Goal: Task Accomplishment & Management: Use online tool/utility

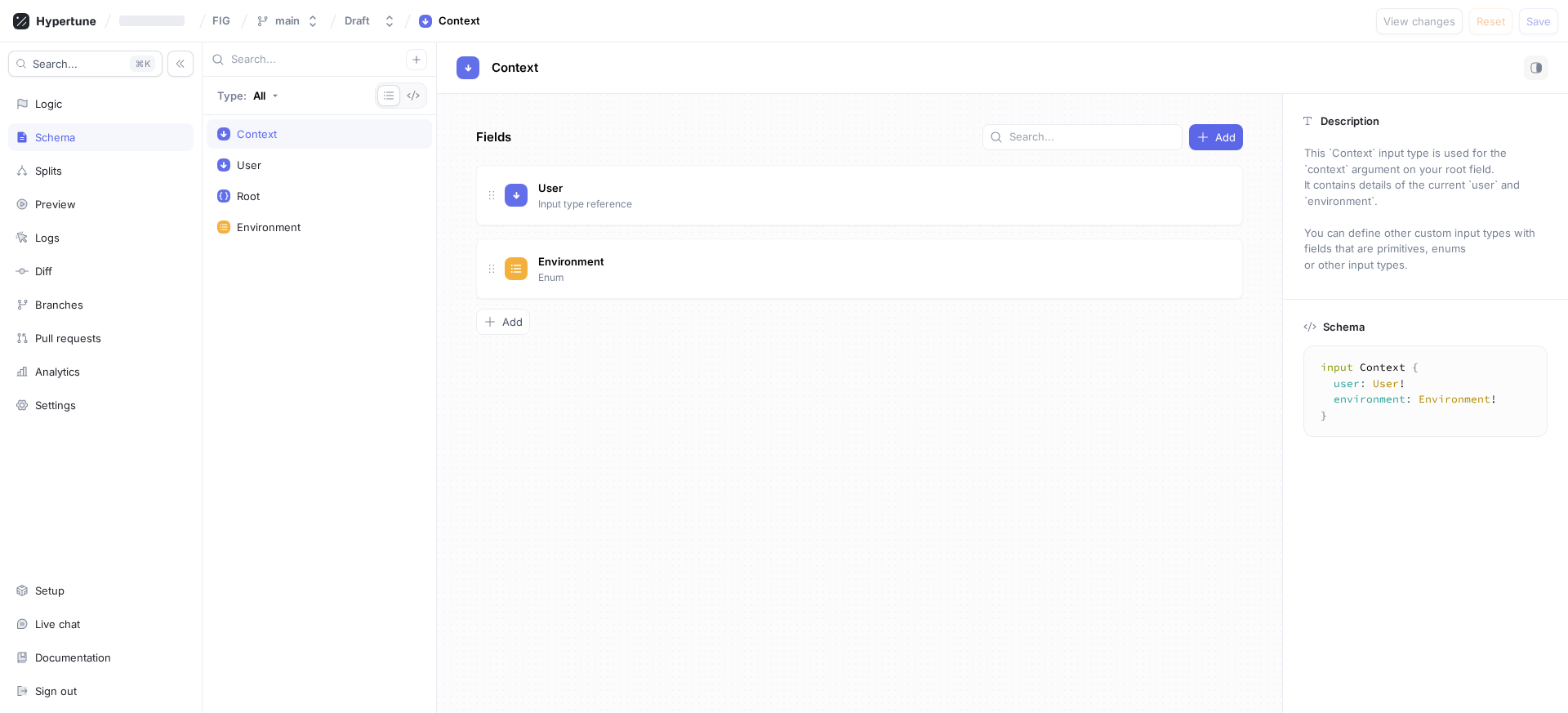
type textarea "x"
click at [277, 221] on div "Environment" at bounding box center [268, 226] width 64 height 13
type textarea "x"
type textarea "enum Environment { development, production, test }"
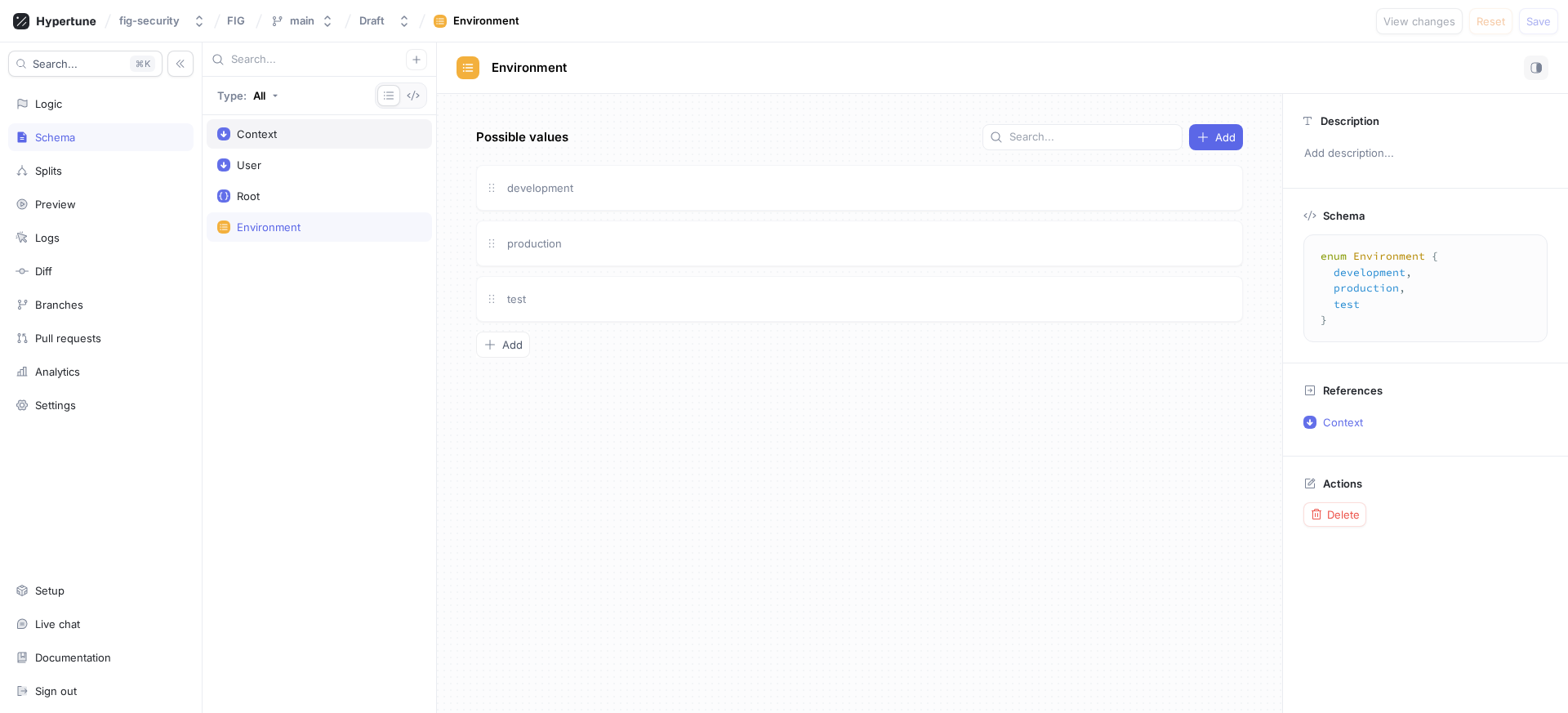
click at [342, 147] on div "Context" at bounding box center [319, 134] width 225 height 29
type textarea "x"
type textarea "input Context { user: User! environment: Environment! }"
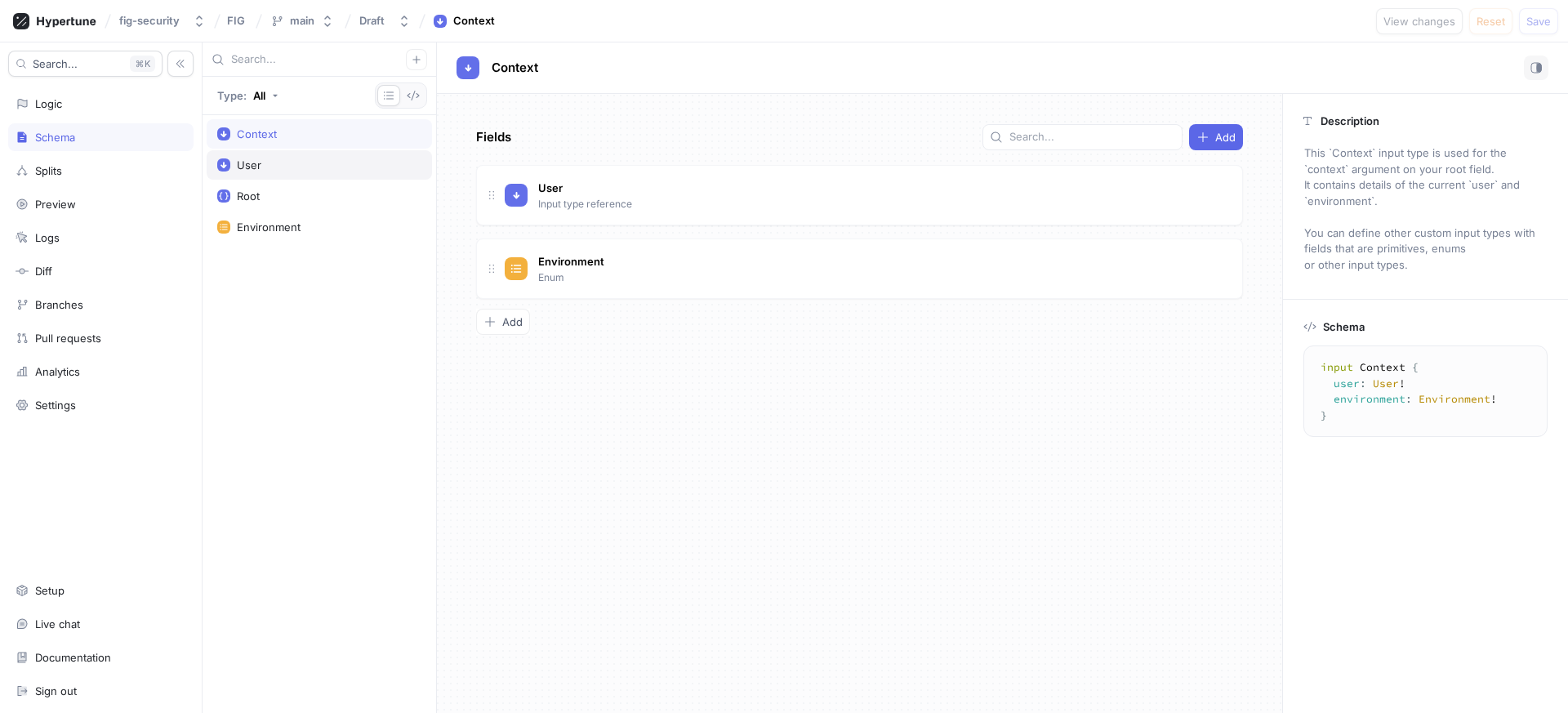
click at [326, 165] on div "User" at bounding box center [319, 165] width 204 height 13
type textarea "x"
type textarea "input User { id: String! name: String! email: String! selectedTenantName: Strin…"
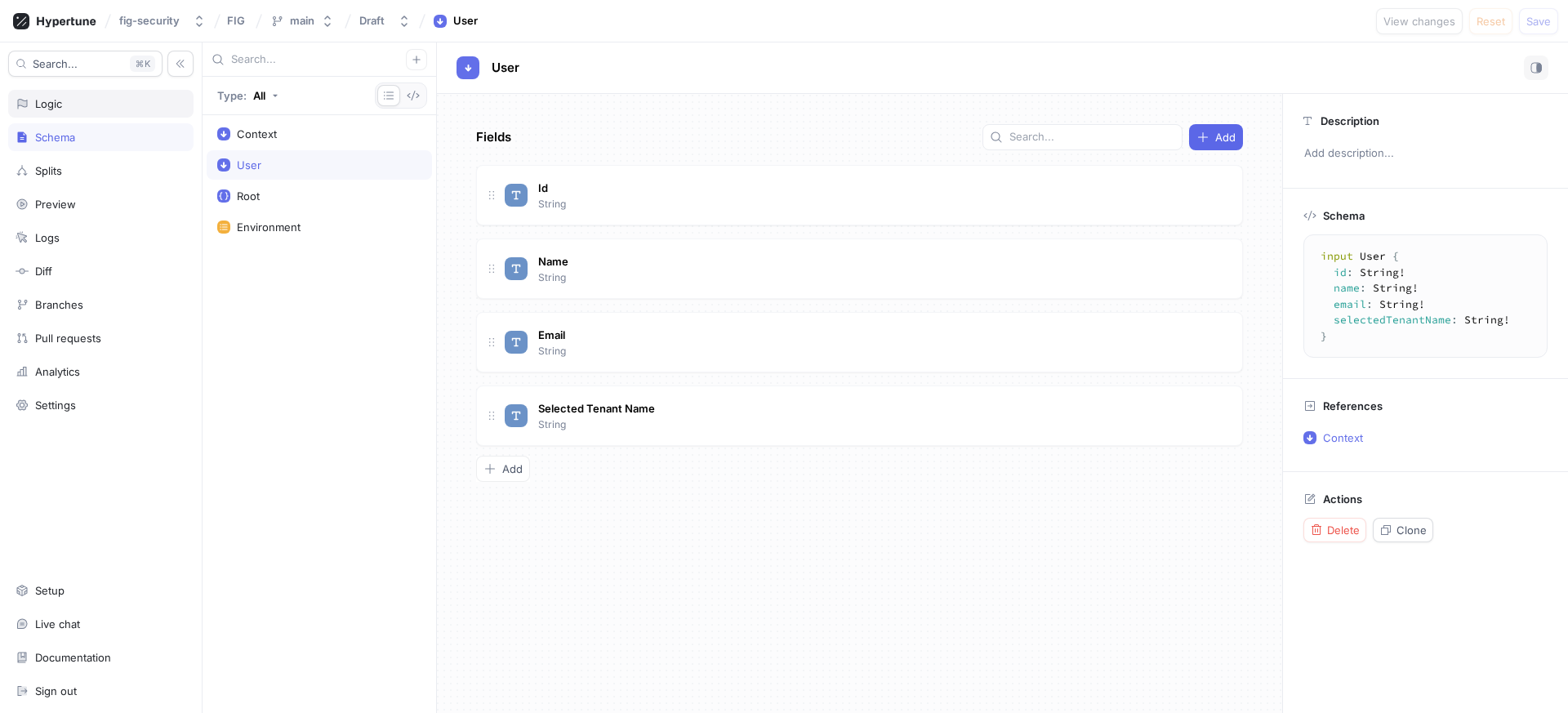
click at [138, 108] on div "Logic" at bounding box center [101, 103] width 171 height 13
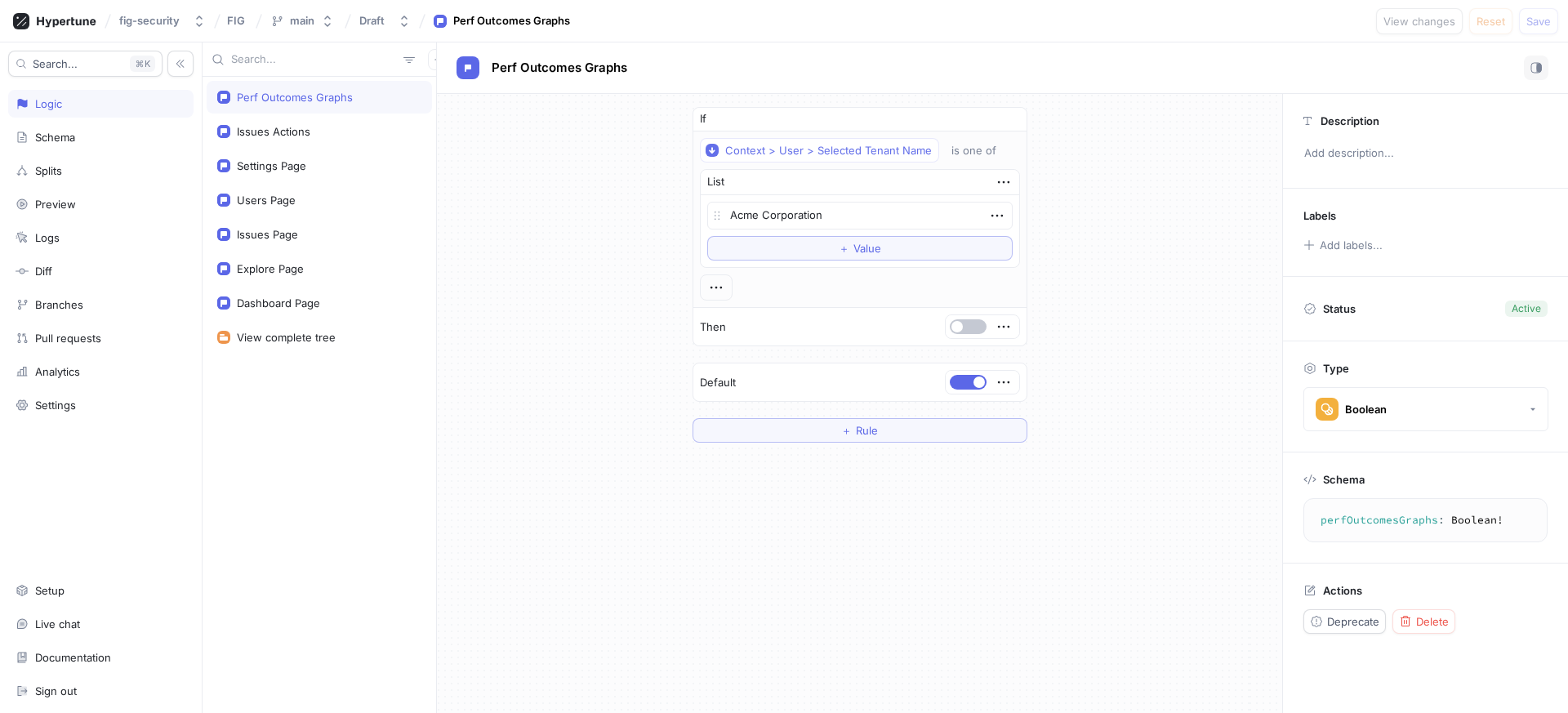
click at [593, 293] on div "If Context > User > Selected Tenant Name is one of List Acme Corporation To pic…" at bounding box center [859, 274] width 845 height 362
click at [716, 294] on icon "button" at bounding box center [716, 287] width 18 height 18
click at [639, 288] on div "If Context > User > Selected Tenant Name is one of List Acme Corporation To pic…" at bounding box center [859, 274] width 845 height 362
click at [926, 219] on textarea "Acme Corporation" at bounding box center [860, 215] width 305 height 28
click at [889, 260] on div "Acme Corporation To pick up a draggable item, press the space bar. While draggi…" at bounding box center [859, 231] width 318 height 72
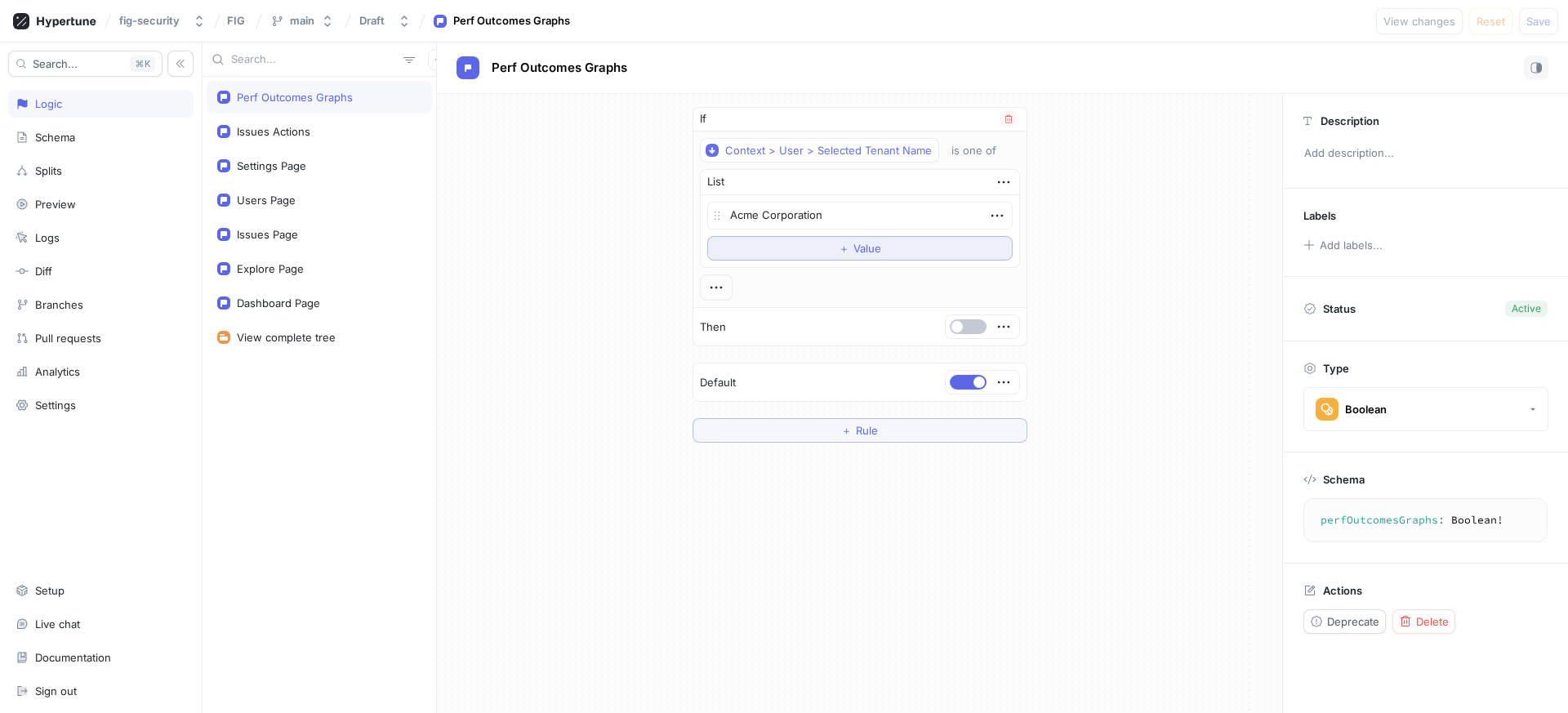
click at [889, 251] on button "＋ Value" at bounding box center [860, 248] width 305 height 25
type textarea "x"
type textarea "a"
type textarea "x"
type textarea "ax"
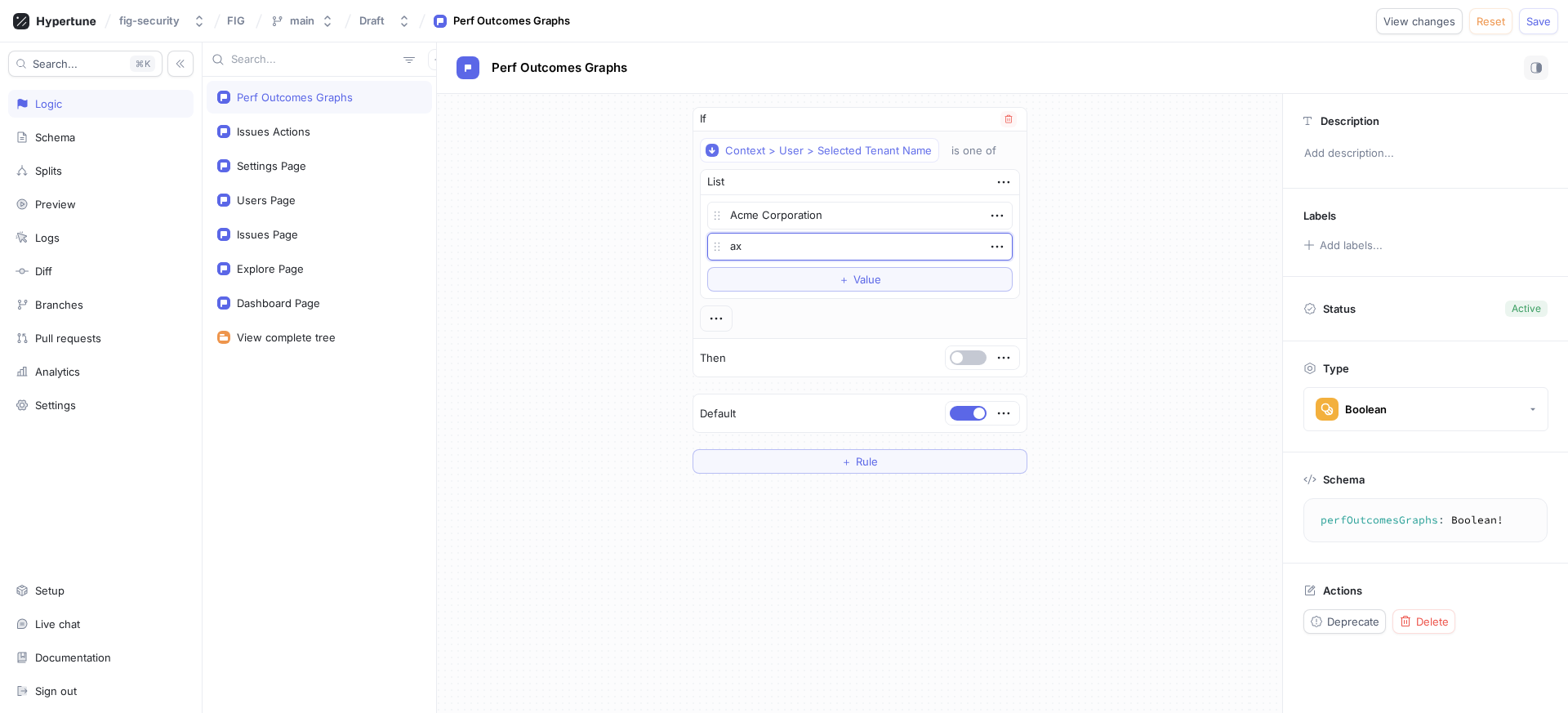
type textarea "x"
type textarea "a"
type textarea "x"
type textarea "c"
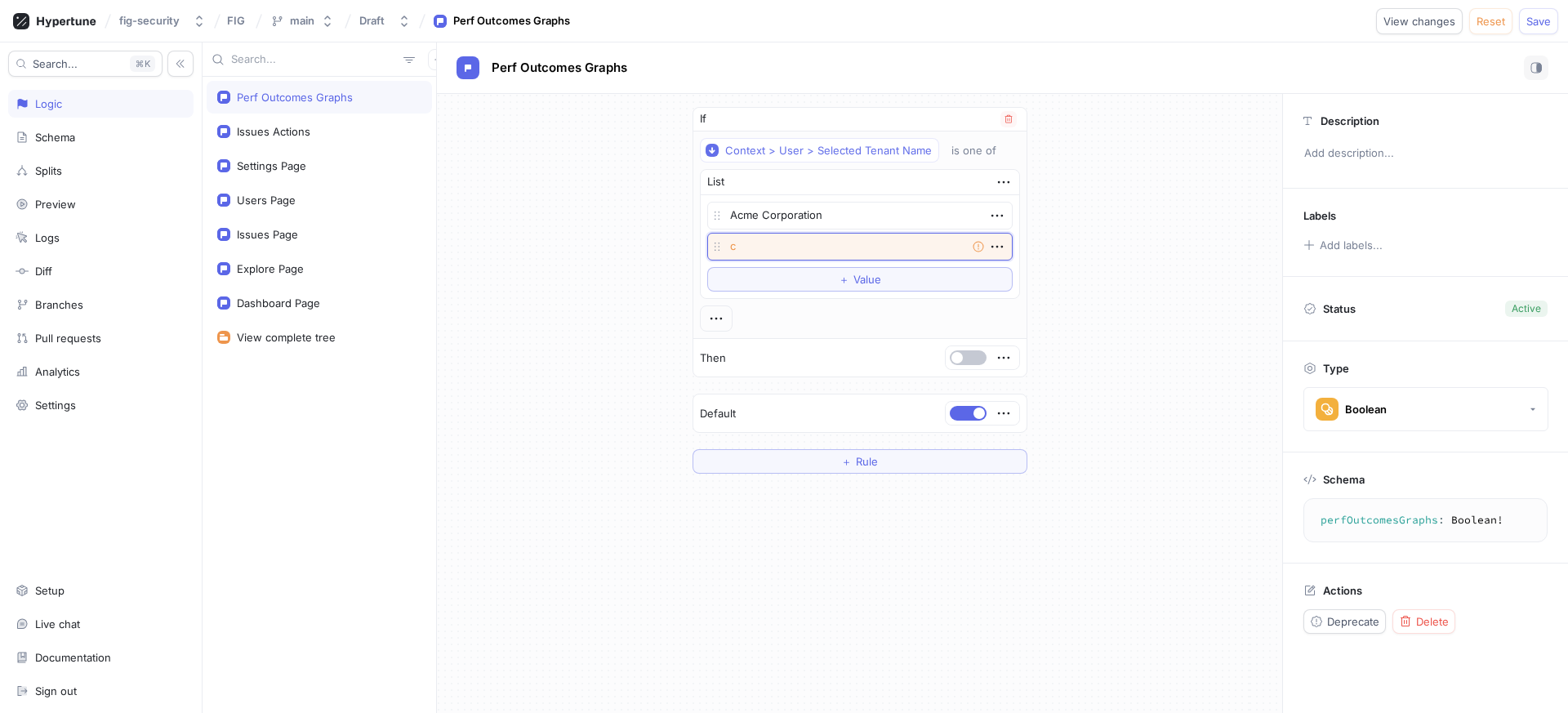
type textarea "x"
type textarea "cy"
type textarea "x"
type textarea "cyb"
type textarea "x"
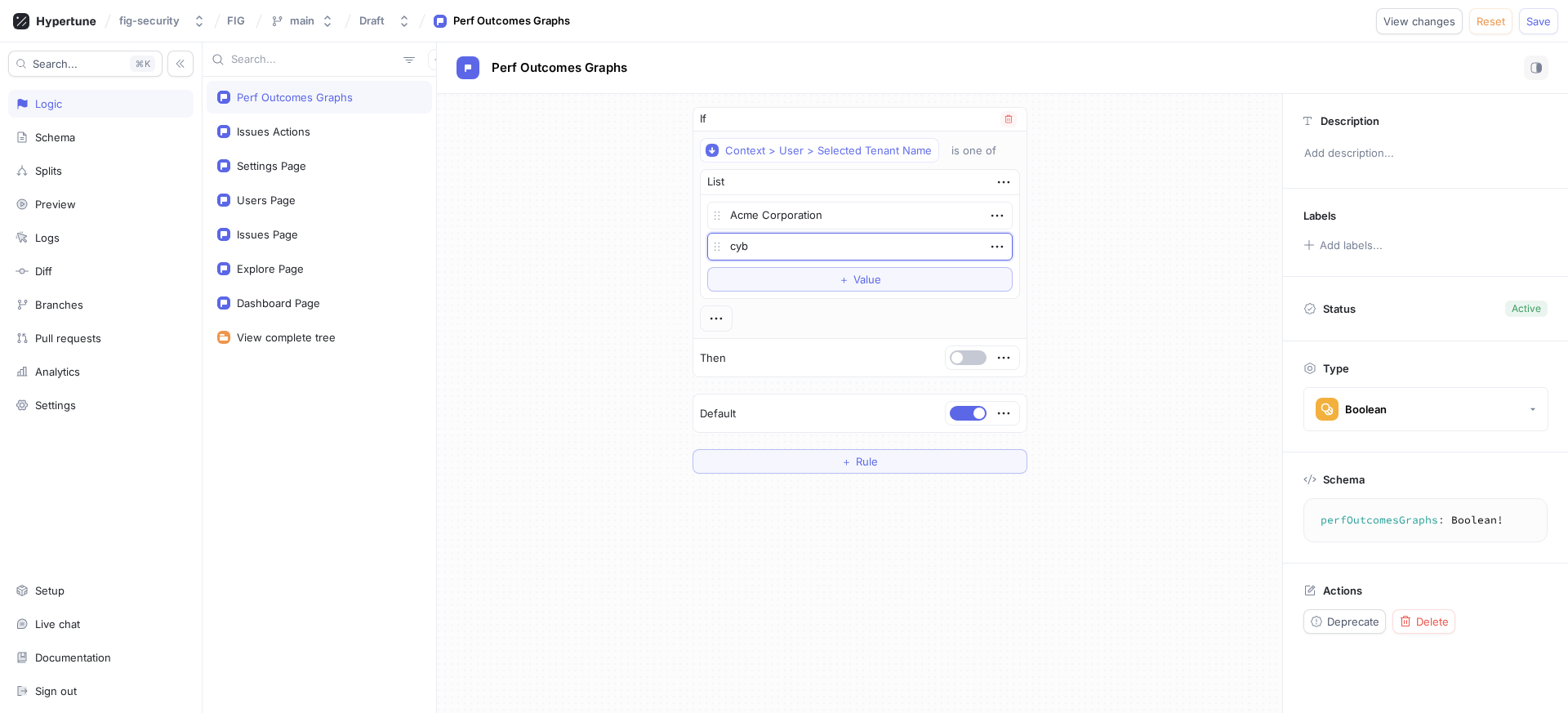
type textarea "cybe"
type textarea "x"
type textarea "cyber"
type textarea "x"
type textarea "cybers"
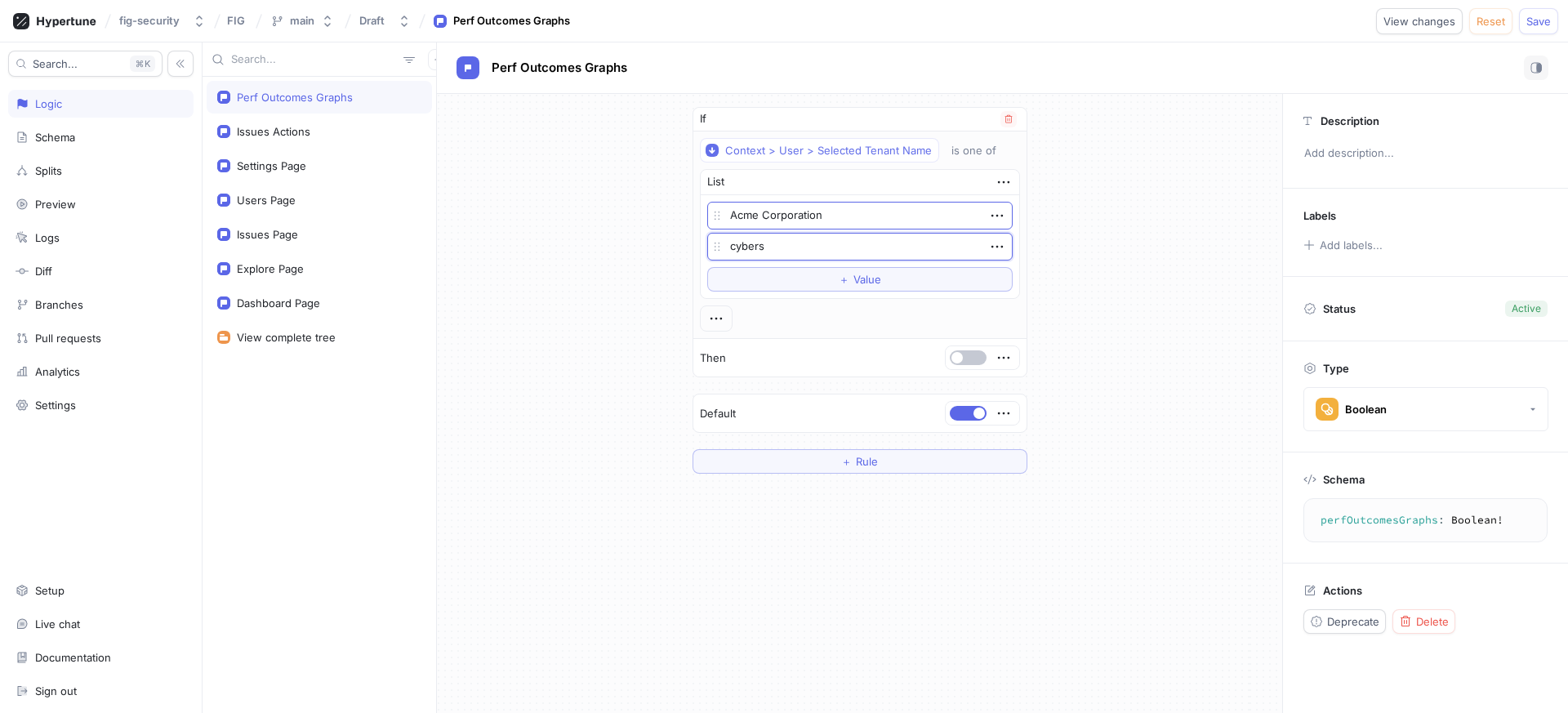
type textarea "x"
type textarea "cybersh"
type textarea "x"
type textarea "cybershe"
type textarea "x"
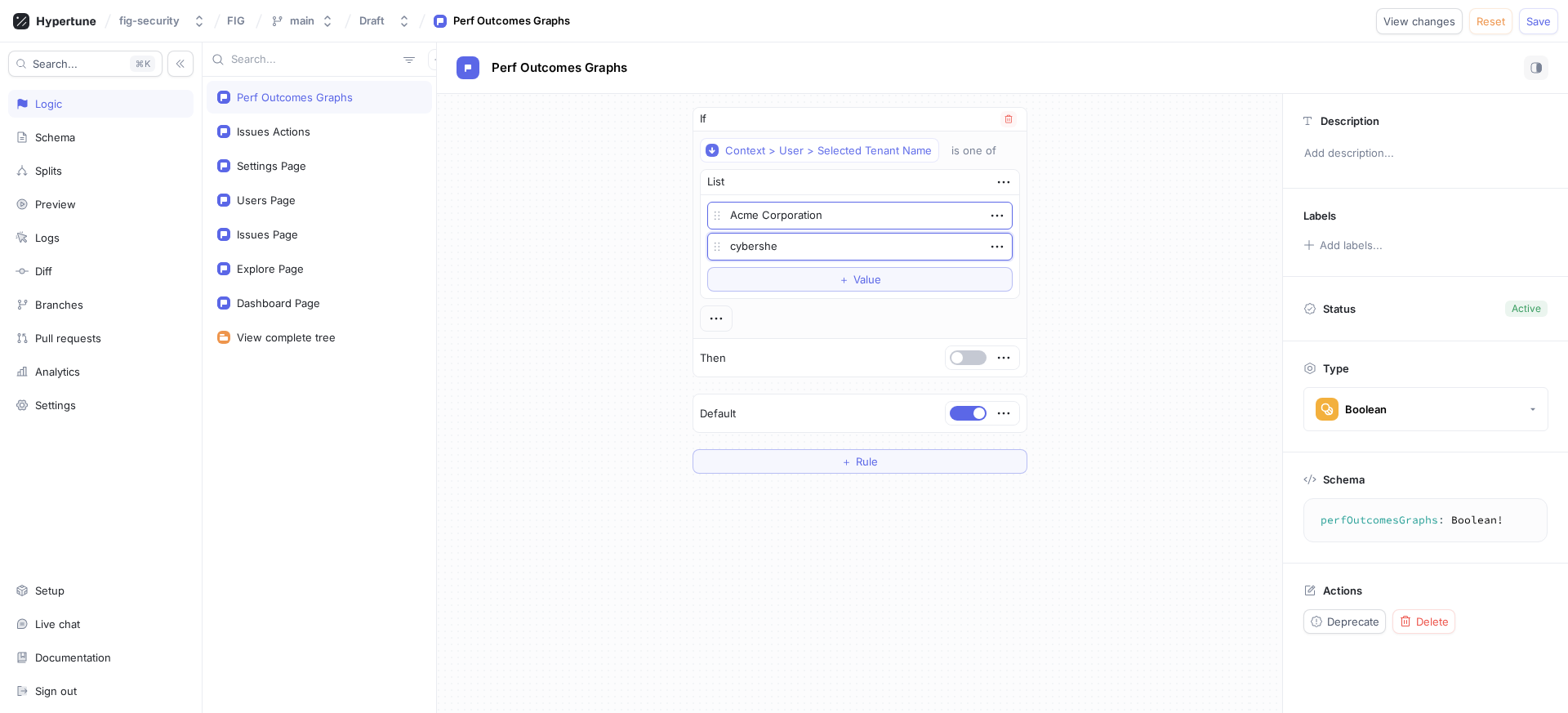
type textarea "cybershei"
type textarea "x"
type textarea "cybershe"
type textarea "x"
type textarea "cybershei"
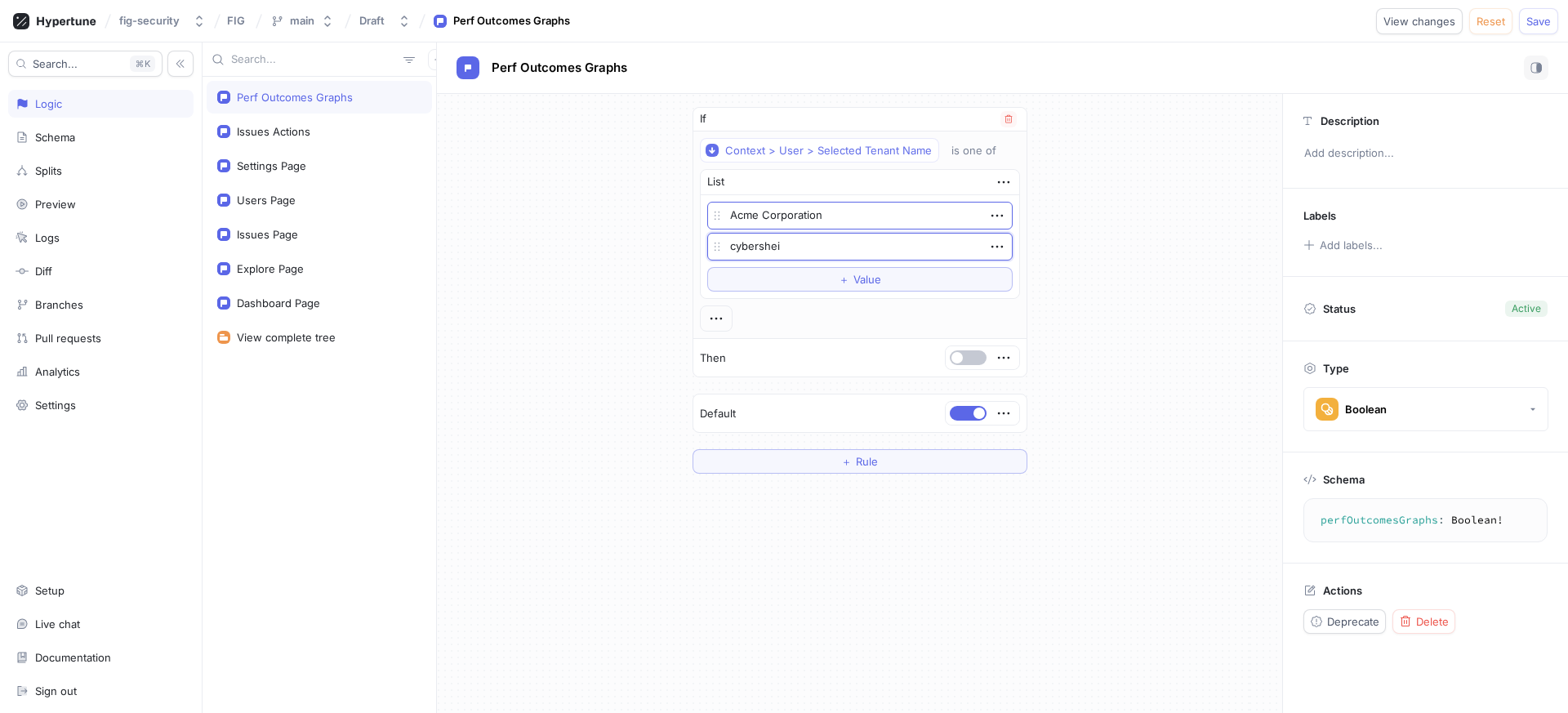
type textarea "x"
type textarea "cybershe"
type textarea "x"
type textarea "cybershei"
type textarea "x"
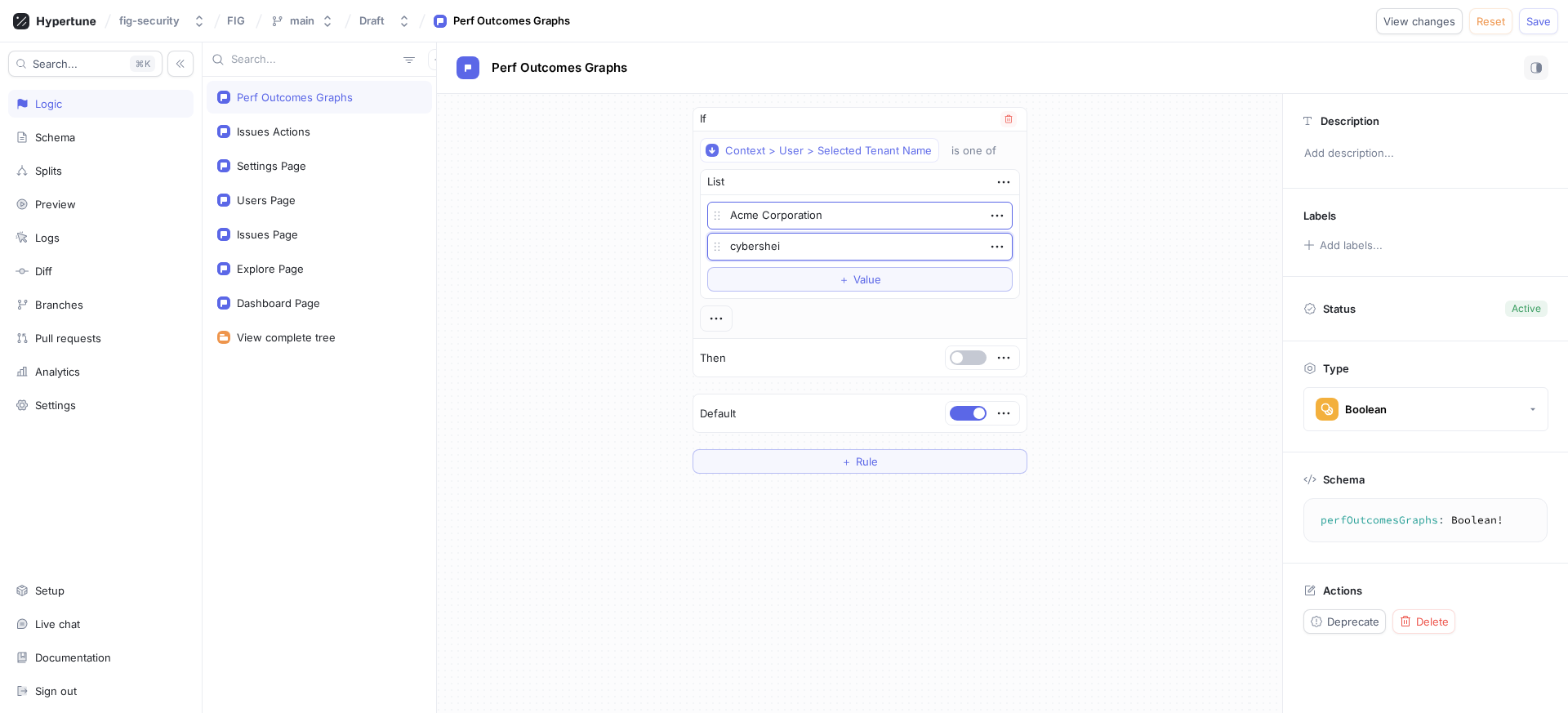
type textarea "cybersheil"
type textarea "x"
type textarea "cybersheile"
type textarea "x"
type textarea "cybersheiled"
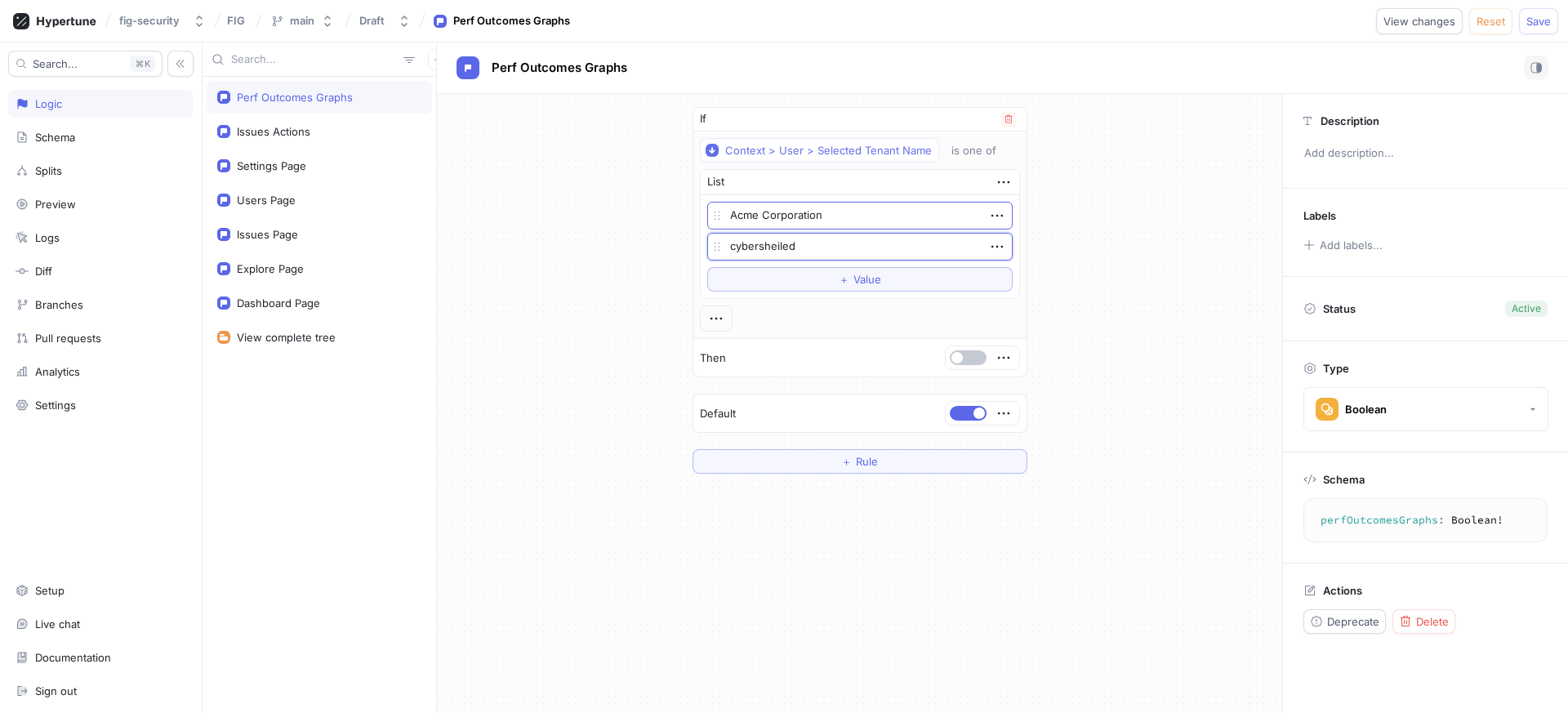
type textarea "x"
type textarea "cybersheile"
type textarea "x"
type textarea "cybersheil"
type textarea "x"
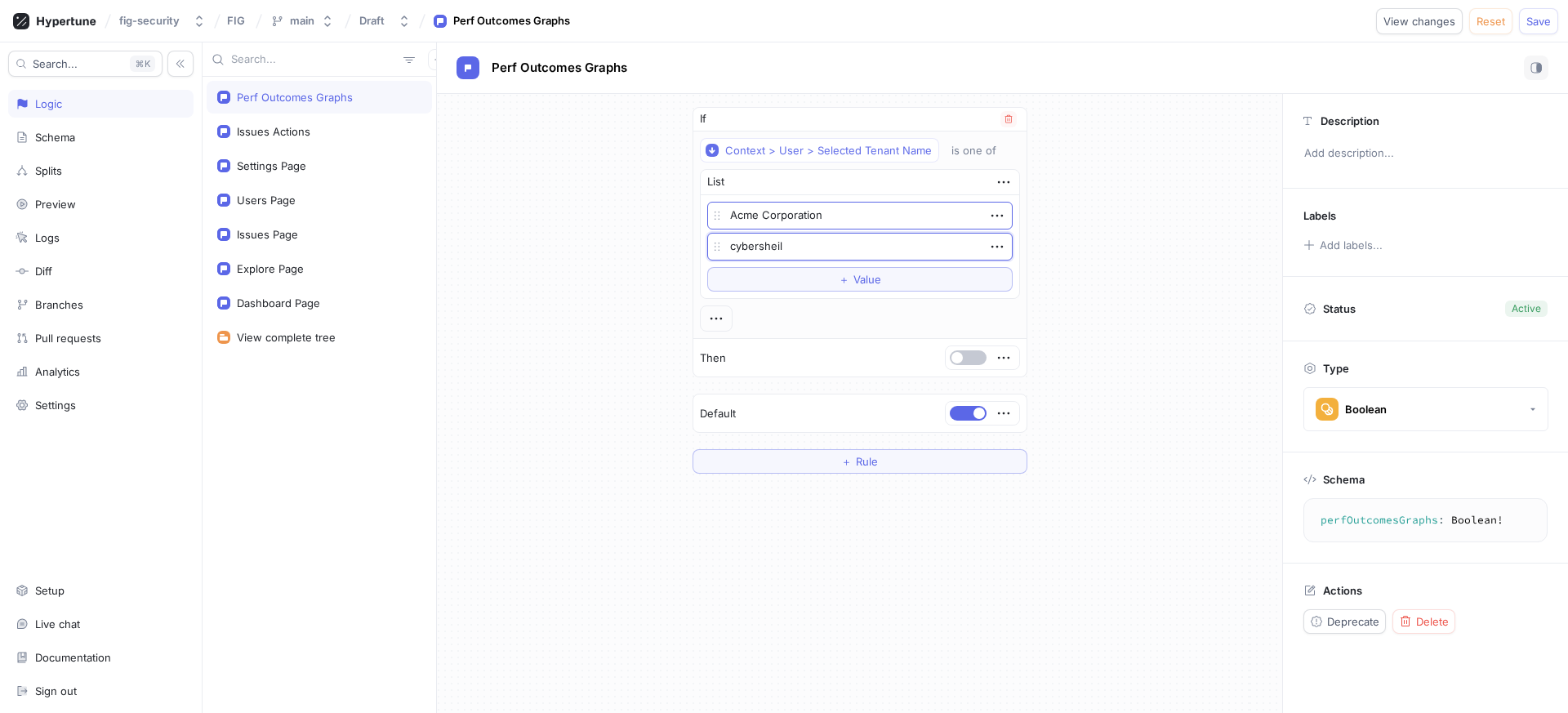
type textarea "cybershei"
type textarea "x"
type textarea "cybershe"
type textarea "x"
type textarea "cybershei"
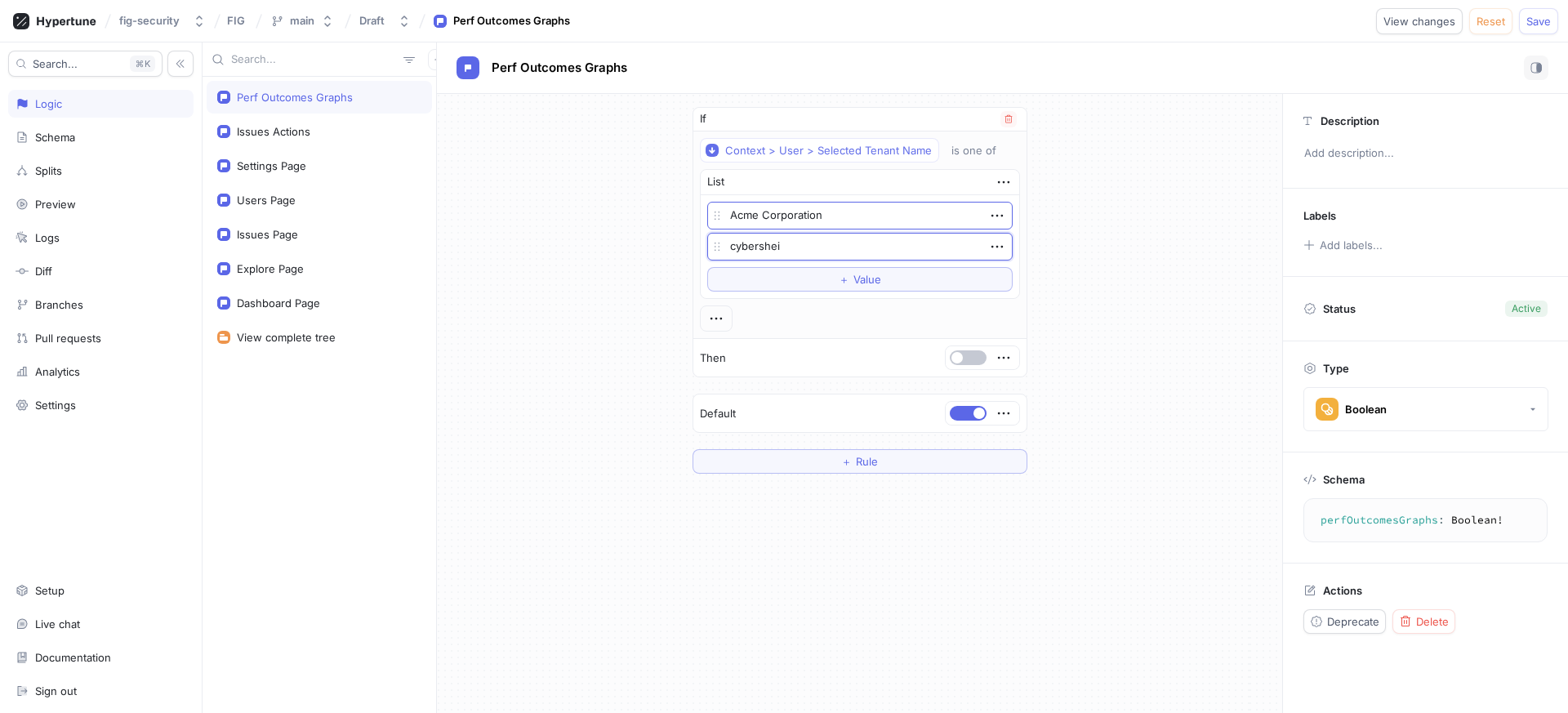
type textarea "x"
type textarea "cybersheie"
type textarea "x"
type textarea "cybersheiel"
type textarea "x"
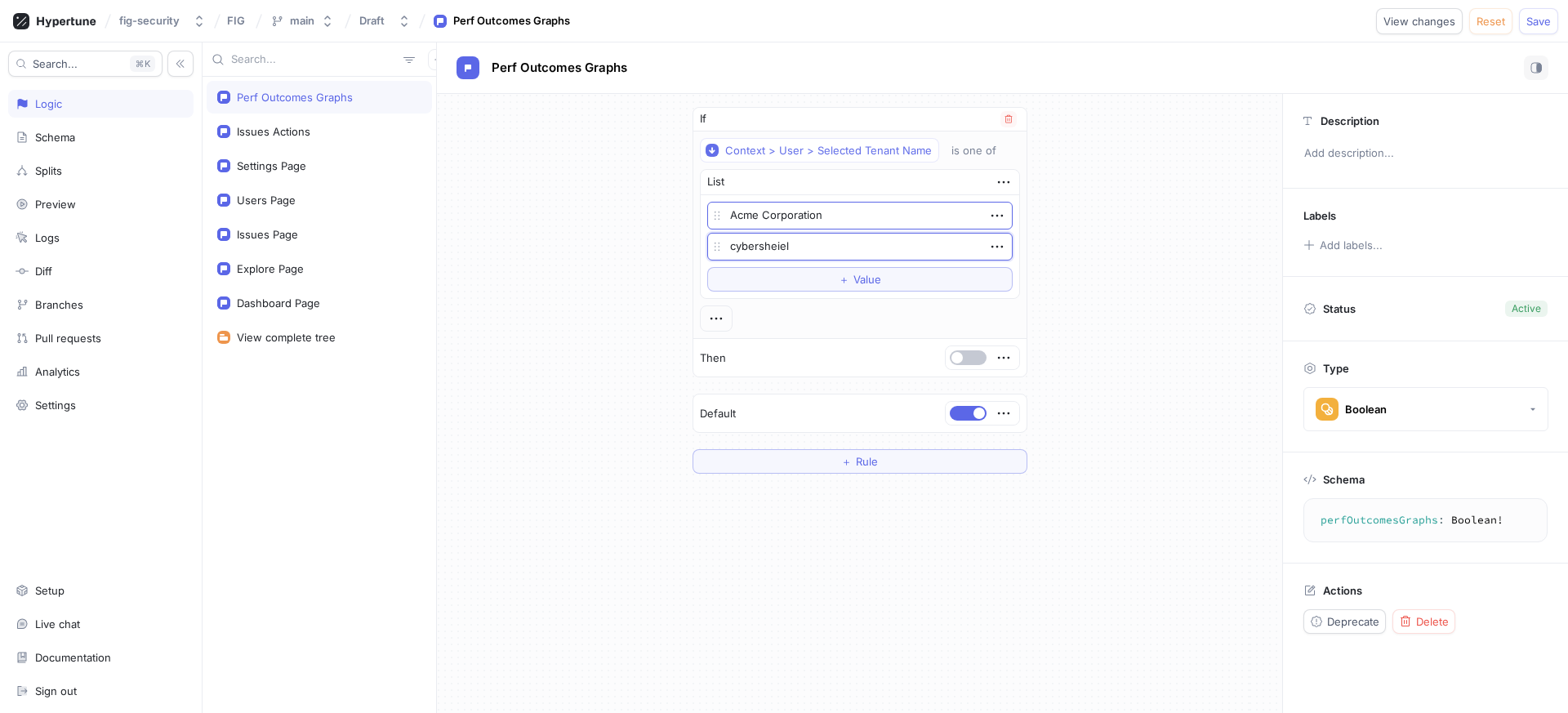
type textarea "cybersheield"
type textarea "x"
type textarea "cybersheield"
type textarea "x"
type textarea "cybersheield"
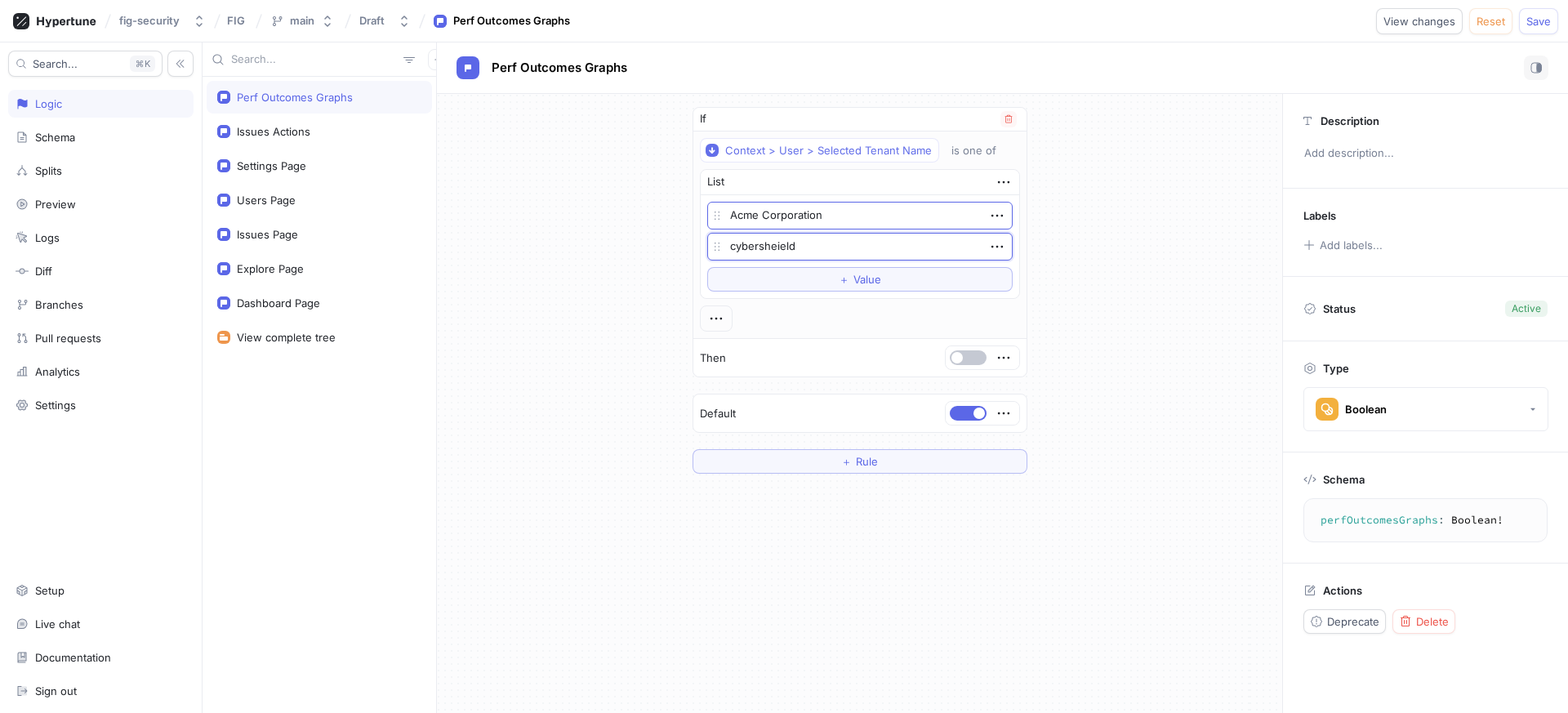
type textarea "x"
type textarea "cybersheiel"
type textarea "x"
type textarea "cybersheie"
type textarea "x"
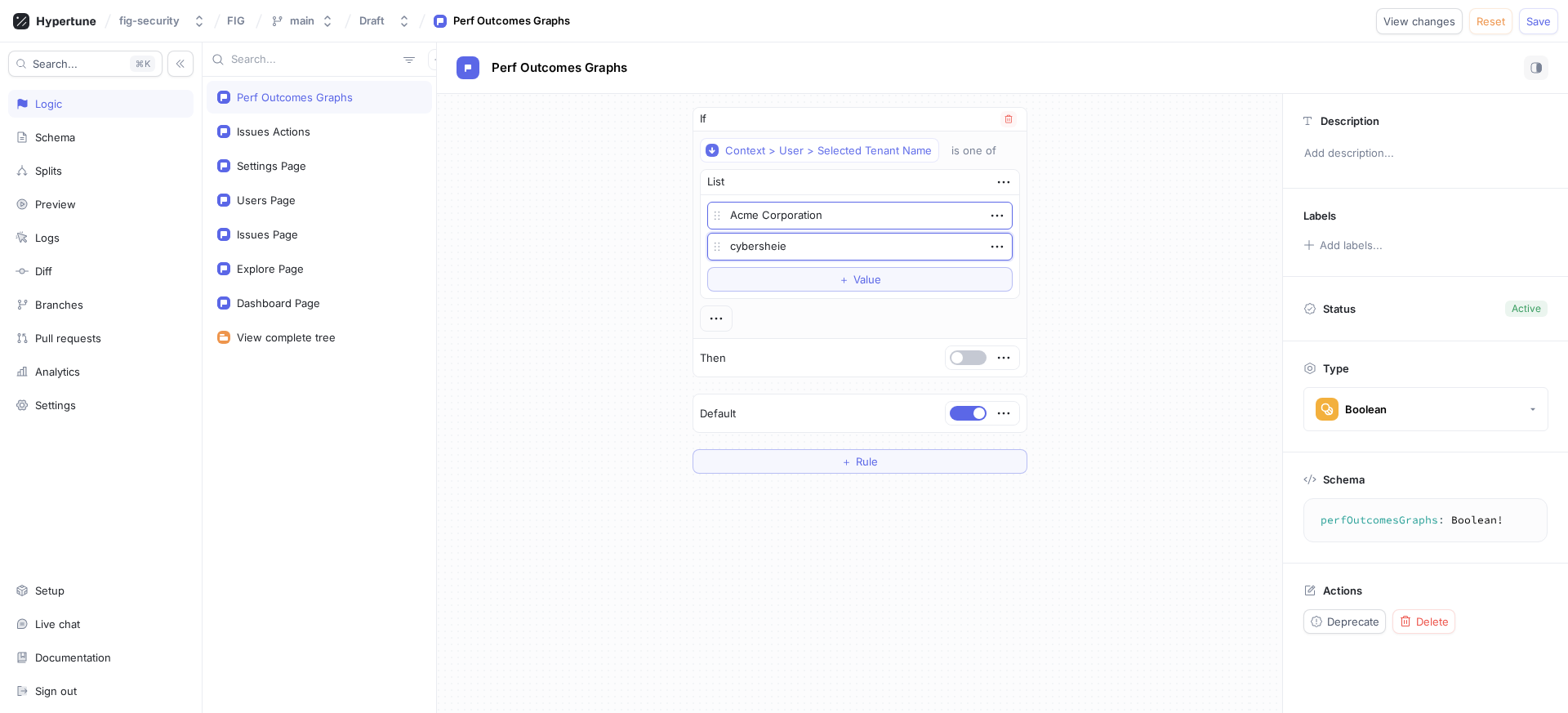
type textarea "cybershei"
type textarea "x"
type textarea "cybershe"
type textarea "x"
type textarea "cybersh"
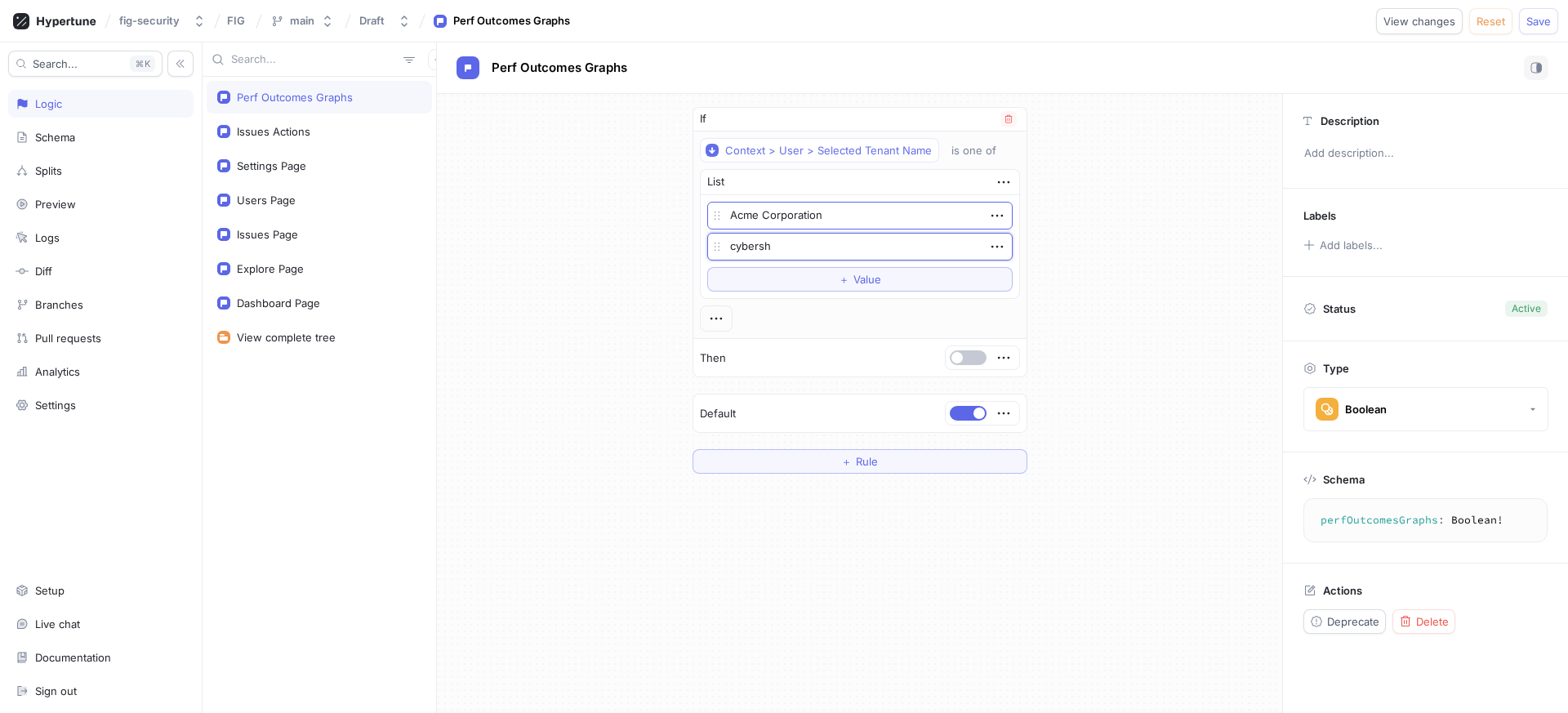
type textarea "x"
type textarea "cybers"
type textarea "x"
type textarea "cyber"
type textarea "x"
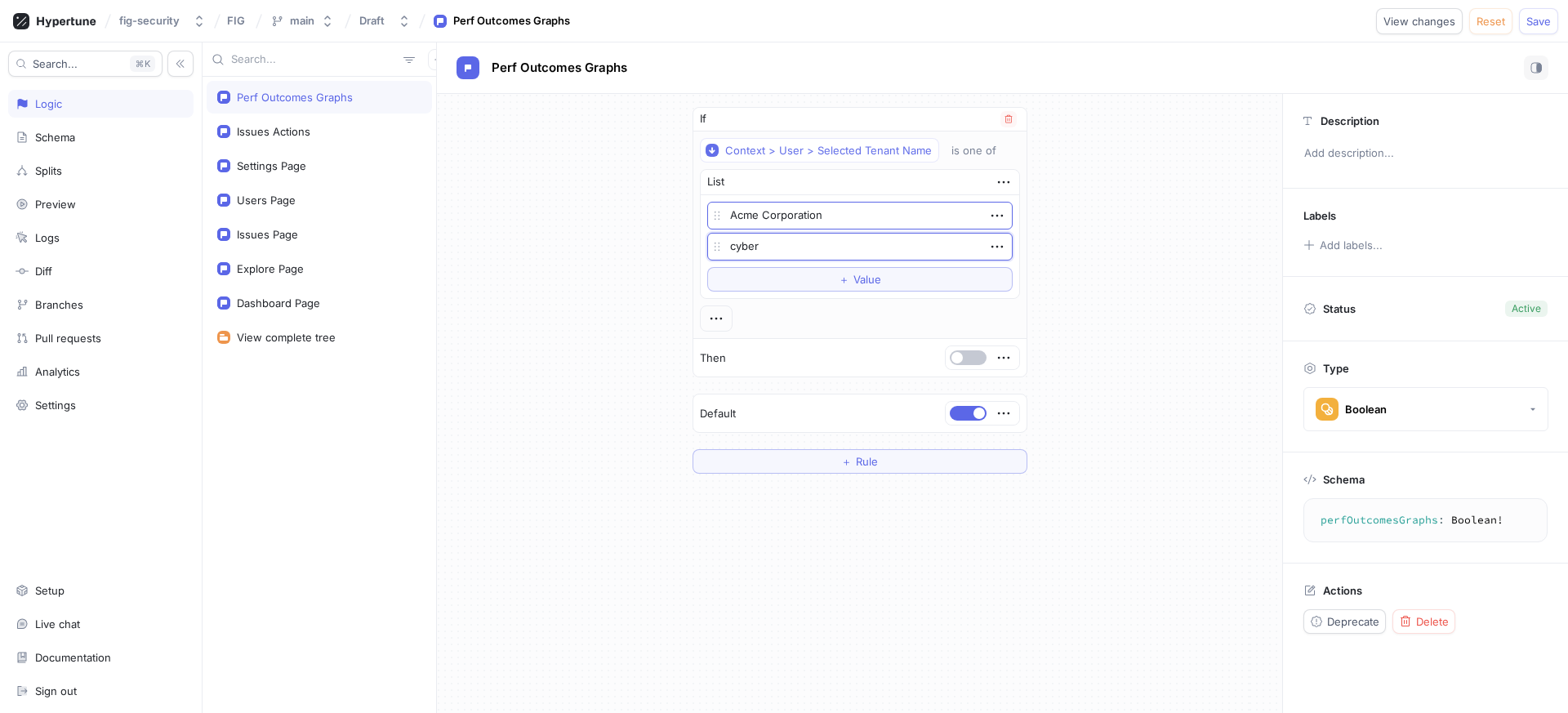
type textarea "cybe"
type textarea "x"
type textarea "cyb"
type textarea "x"
type textarea "cy"
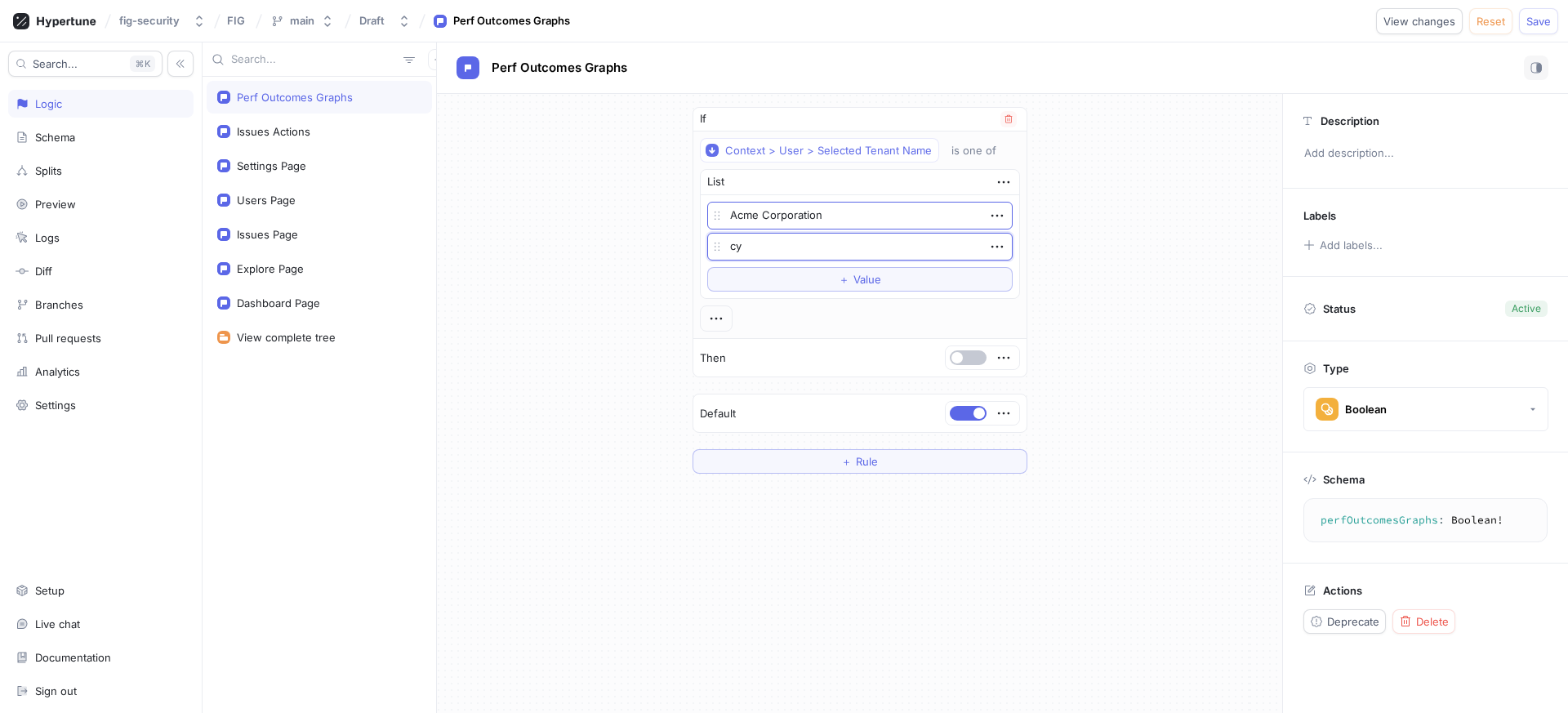
type textarea "x"
type textarea "c"
type textarea "x"
type textarea "c"
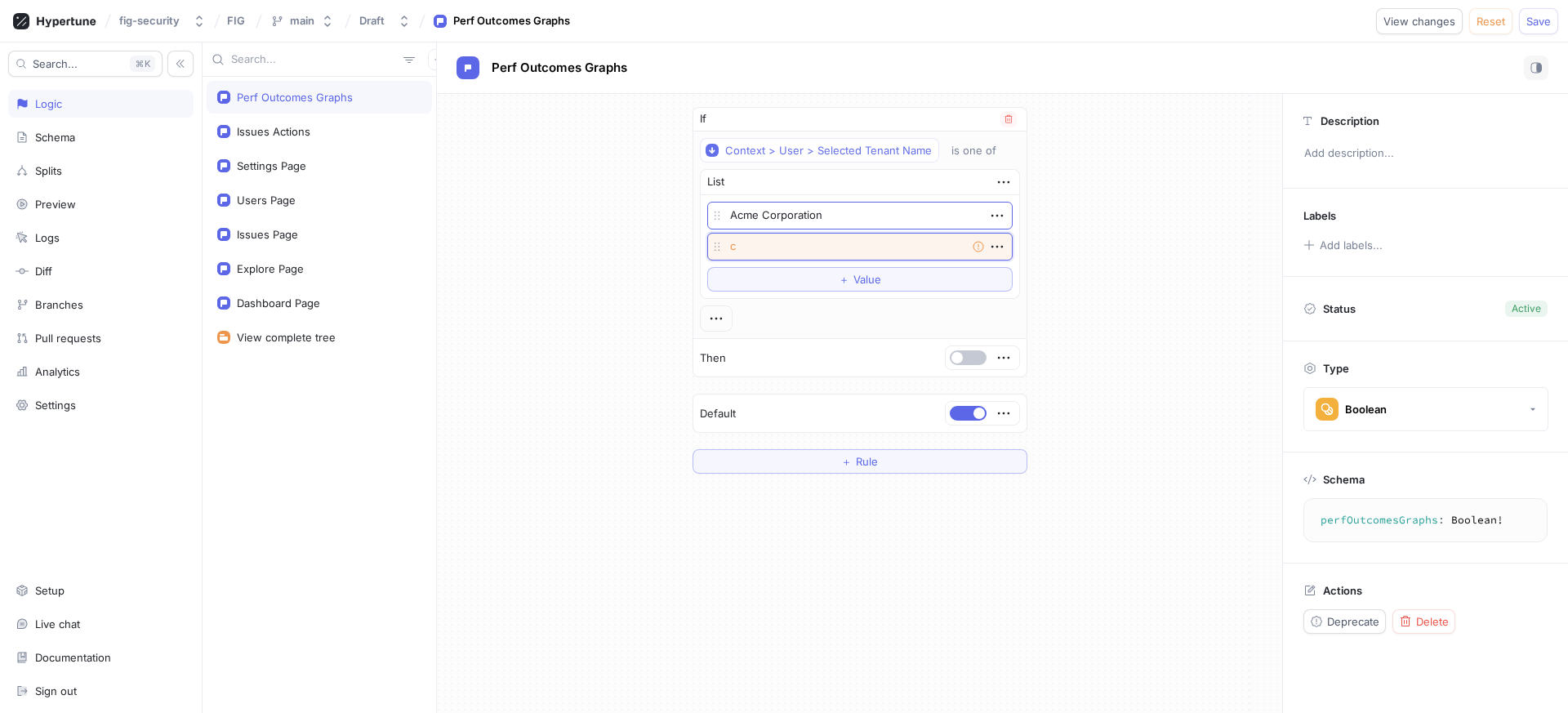
type textarea "x"
type textarea "cy"
type textarea "x"
type textarea "cybe"
type textarea "x"
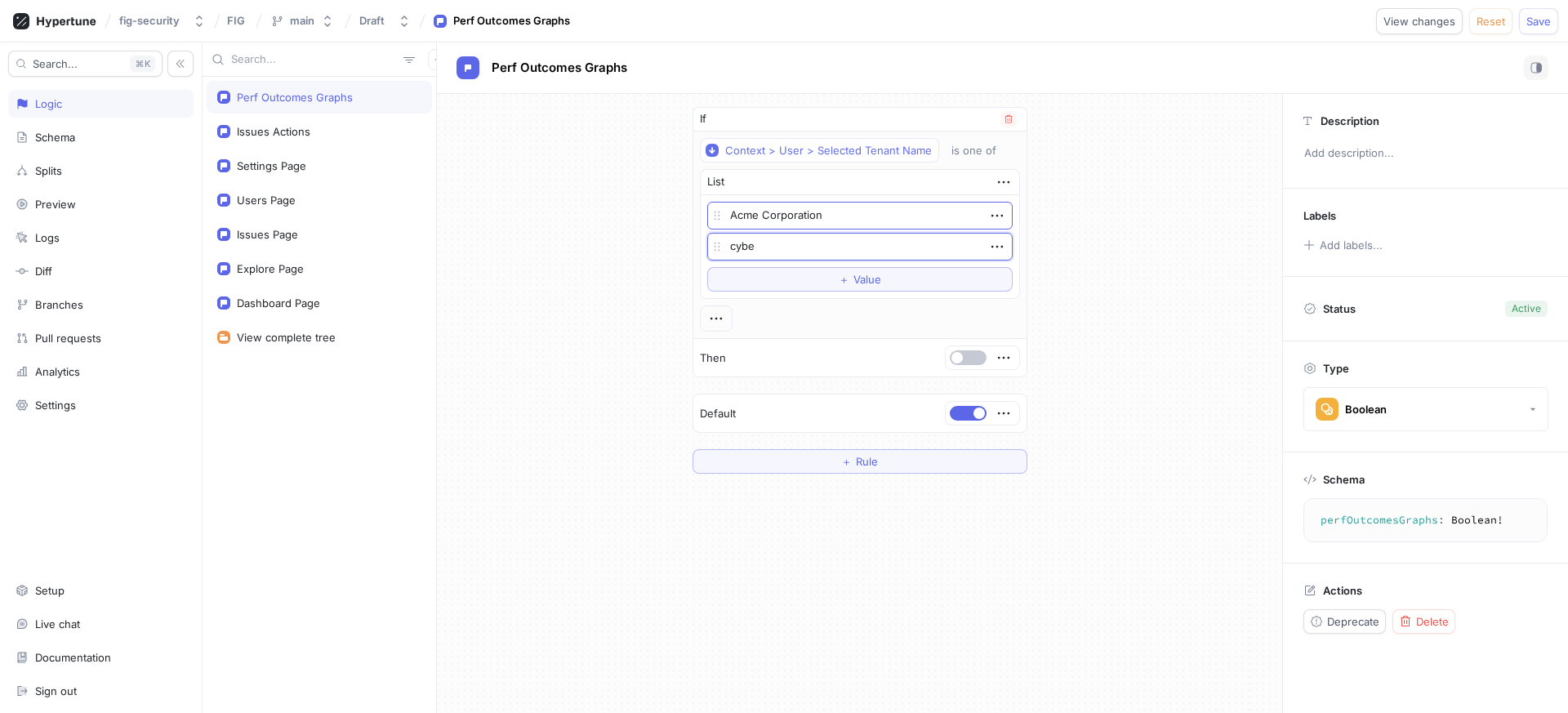
type textarea "cyber"
type textarea "x"
type textarea "cybersh"
type textarea "x"
type textarea "cybershi"
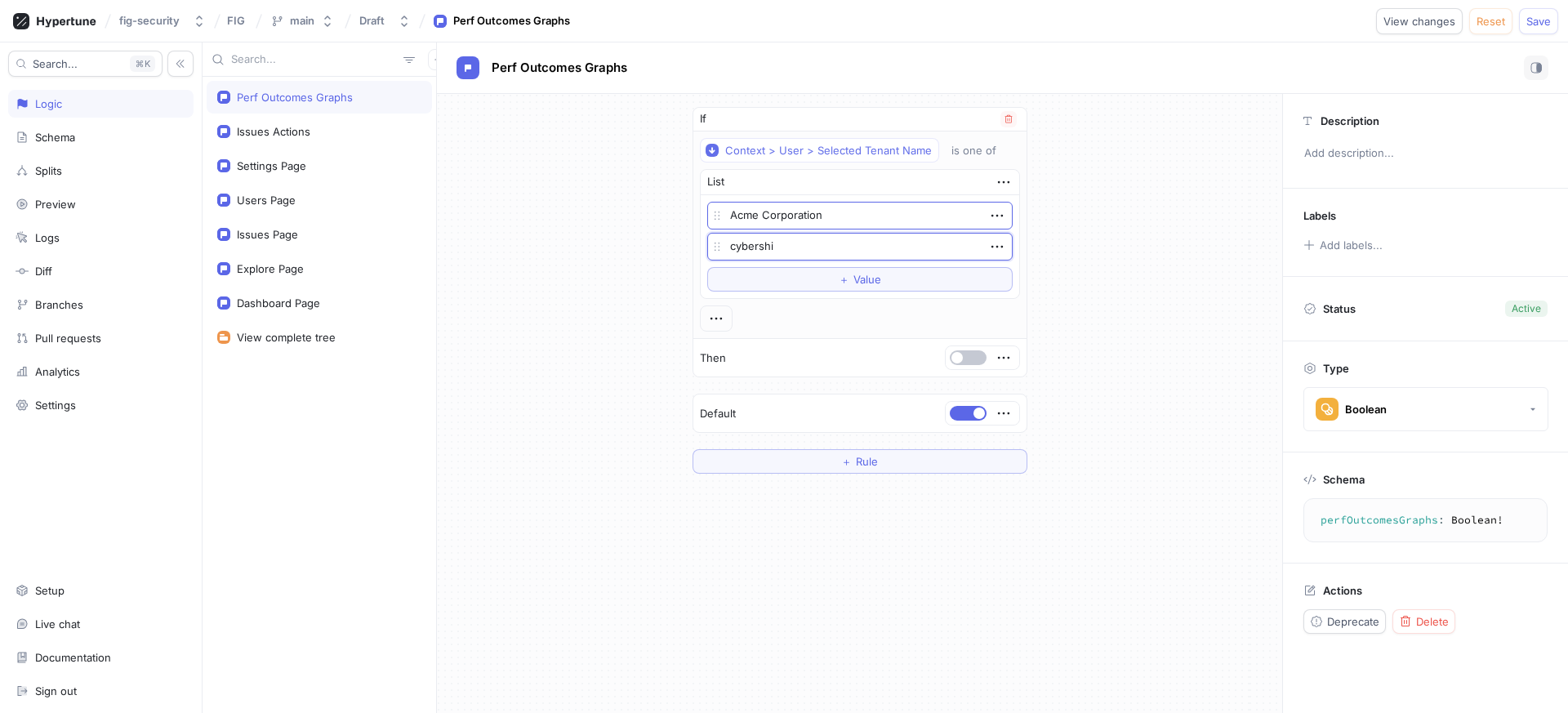
type textarea "x"
type textarea "cybershie"
type textarea "x"
type textarea "cybershiel"
type textarea "x"
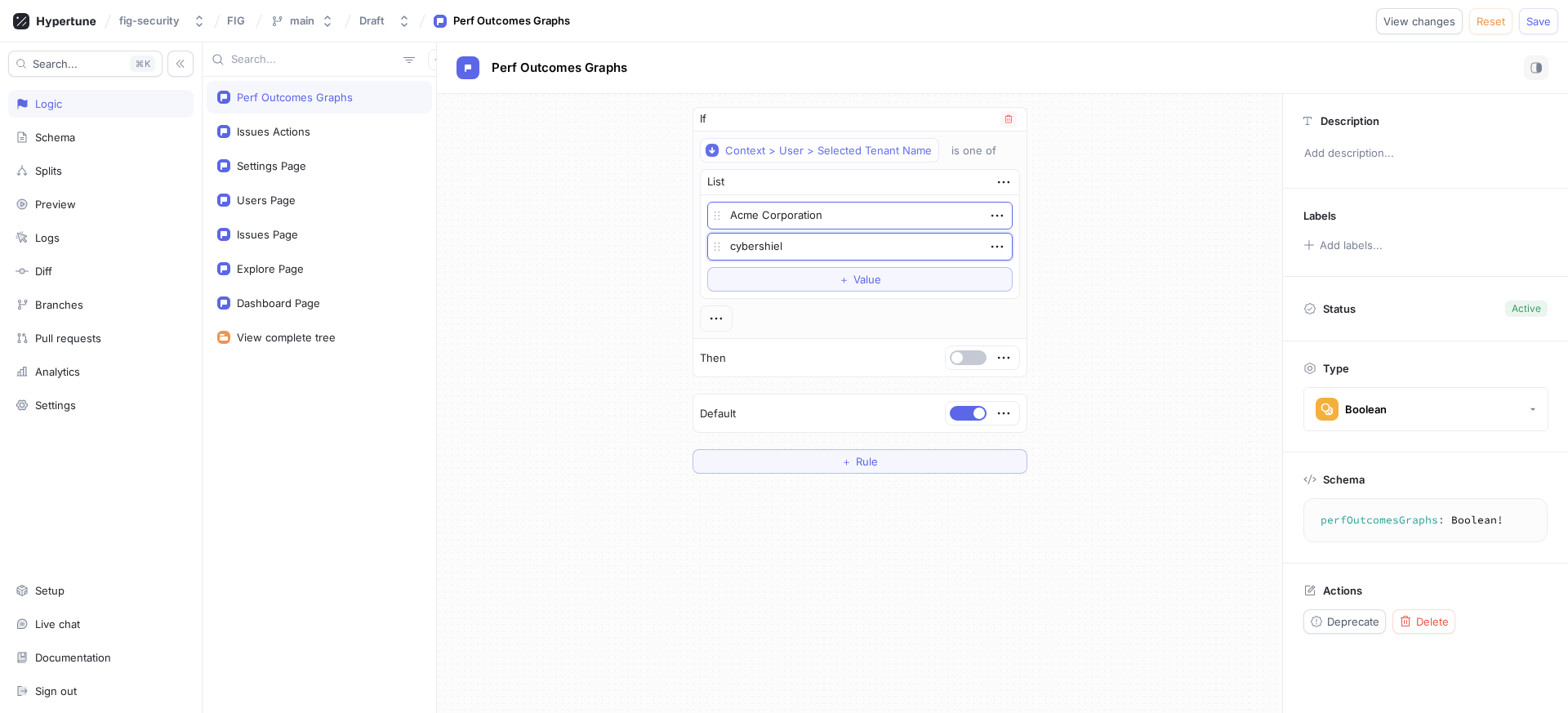
type textarea "cybershield"
type textarea "x"
type textarea "cybershield"
type textarea "x"
type textarea "cybershield p"
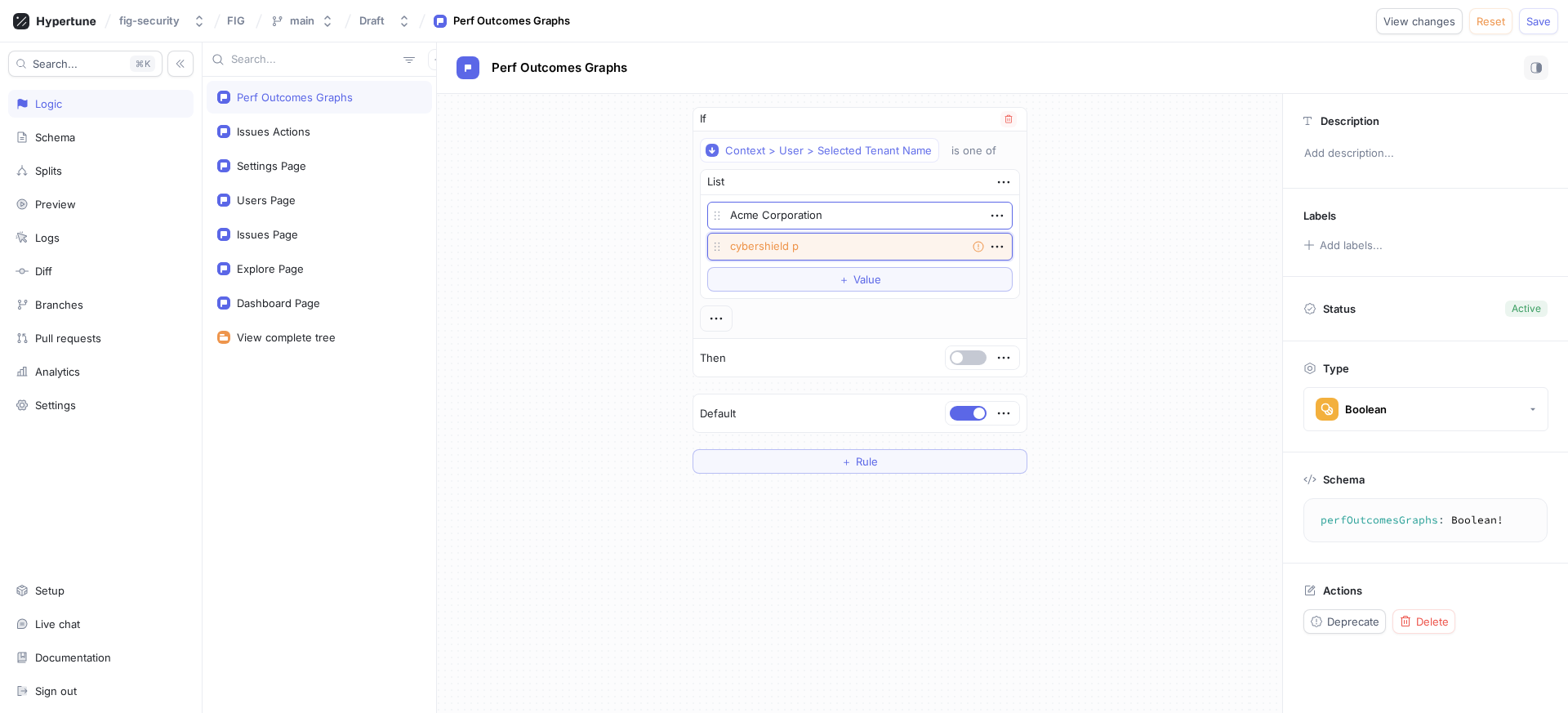
type textarea "x"
type textarea "cybershield pa"
type textarea "x"
type textarea "cybershield par"
type textarea "x"
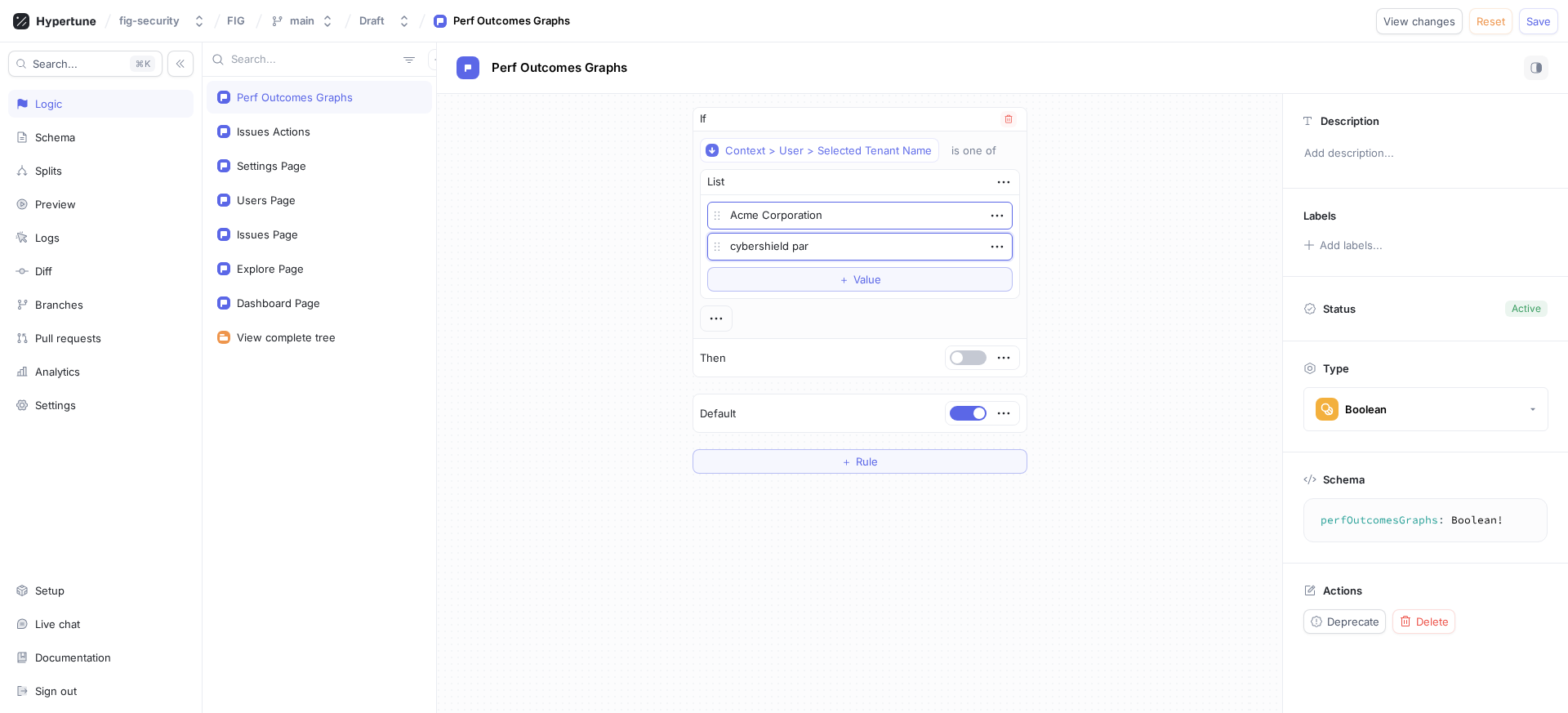
type textarea "cybershield part"
type textarea "x"
type textarea "cybershield partn"
type textarea "x"
type textarea "cybershield partne"
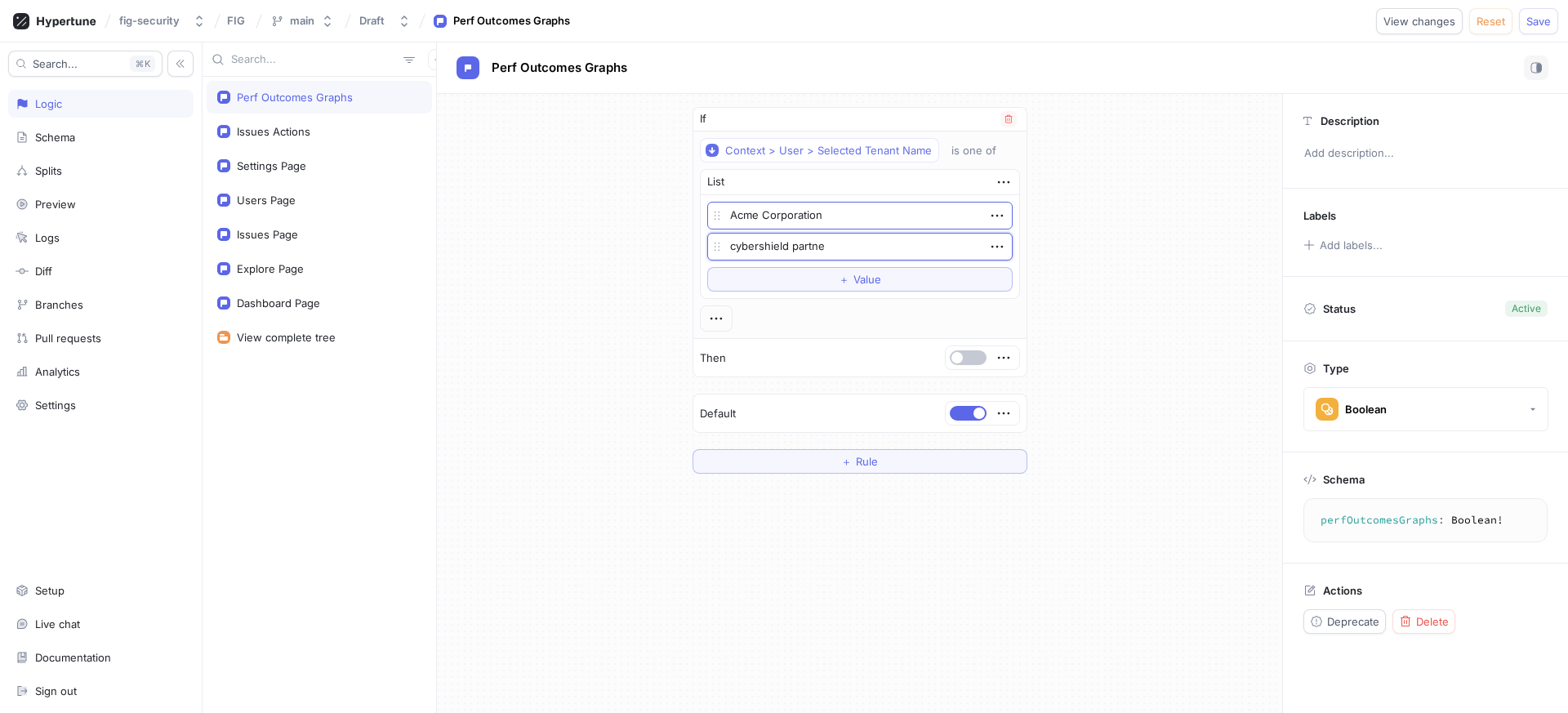
type textarea "x"
type textarea "cybershield partner"
type textarea "x"
type textarea "cybershield partners"
click at [1145, 276] on div "If Context > User > Selected Tenant Name is one of List Acme Corporation cybers…" at bounding box center [859, 290] width 845 height 393
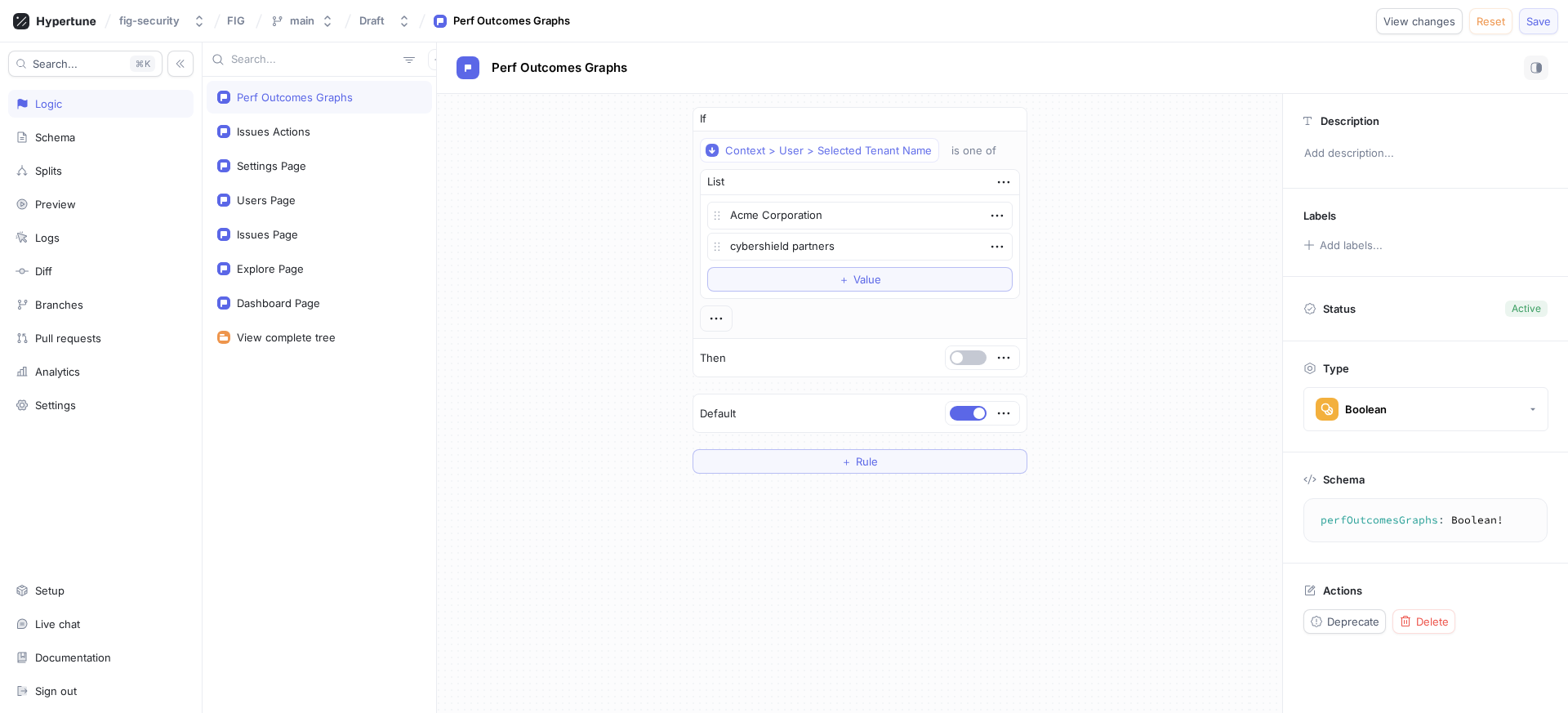
click at [1543, 20] on span "Save" at bounding box center [1538, 21] width 25 height 10
click at [761, 247] on textarea "cybershield partners" at bounding box center [860, 246] width 305 height 28
type textarea "x"
type textarea "C partners"
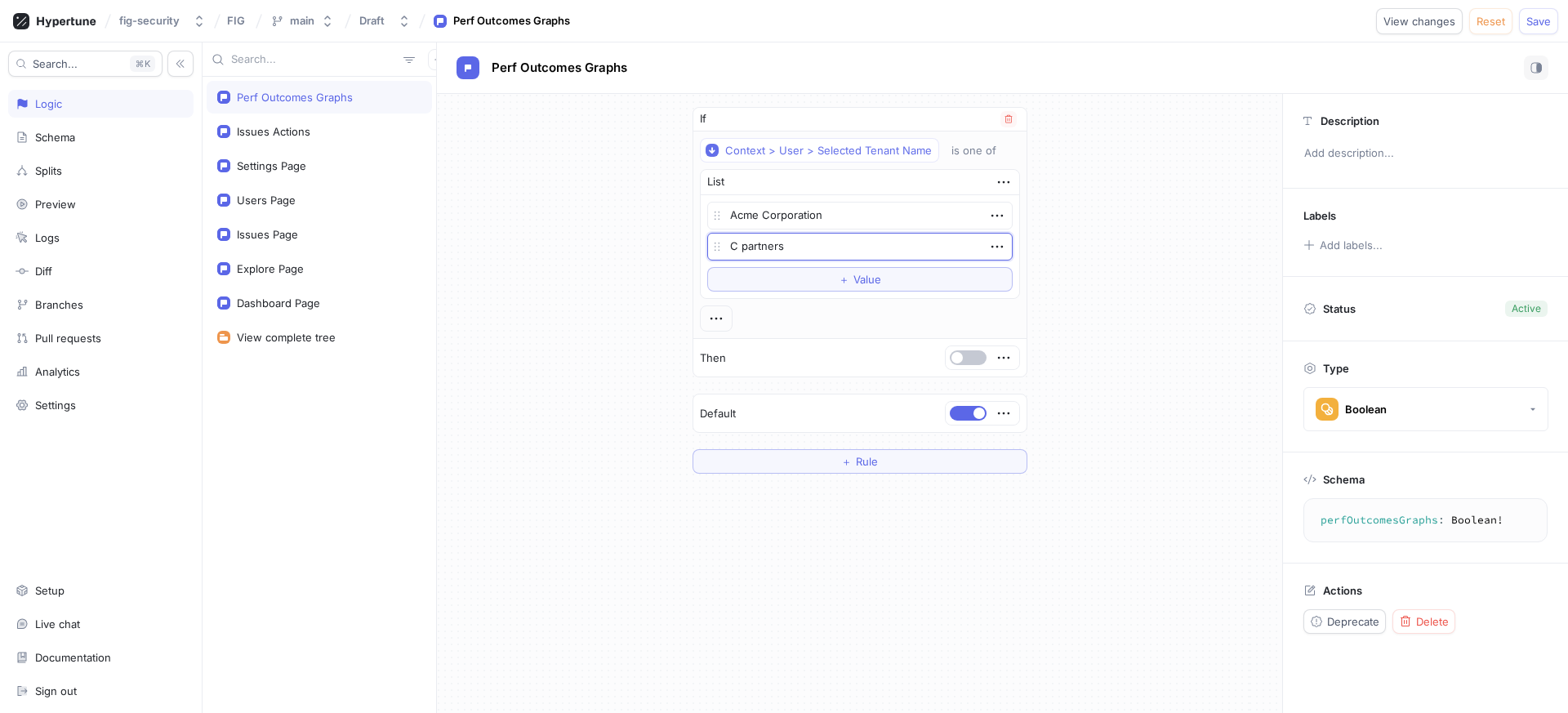
type textarea "x"
type textarea "Cy partners"
type textarea "x"
type textarea "Cybe partners"
type textarea "x"
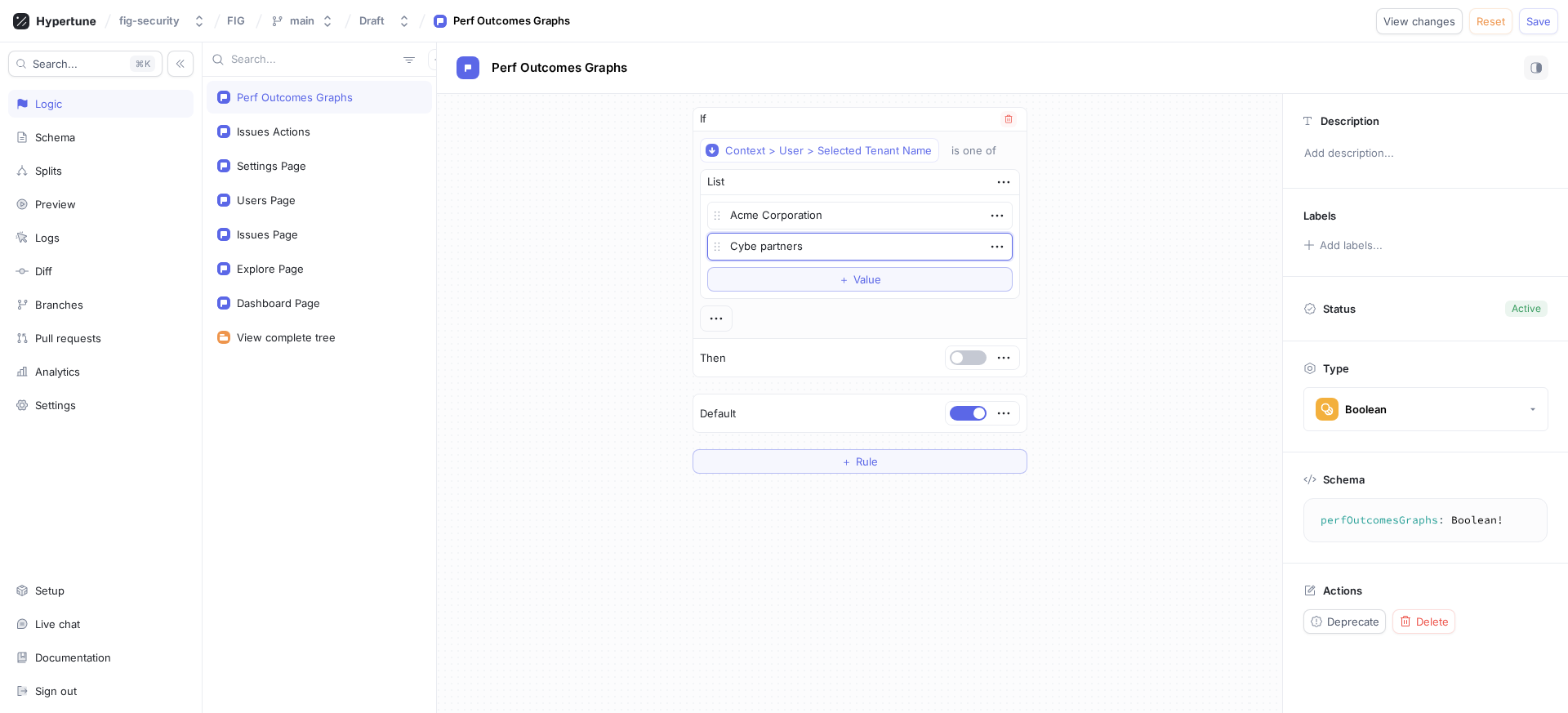
type textarea "Cyber partners"
type textarea "x"
type textarea "CyberS partners"
type textarea "x"
type textarea "CyberSh partners"
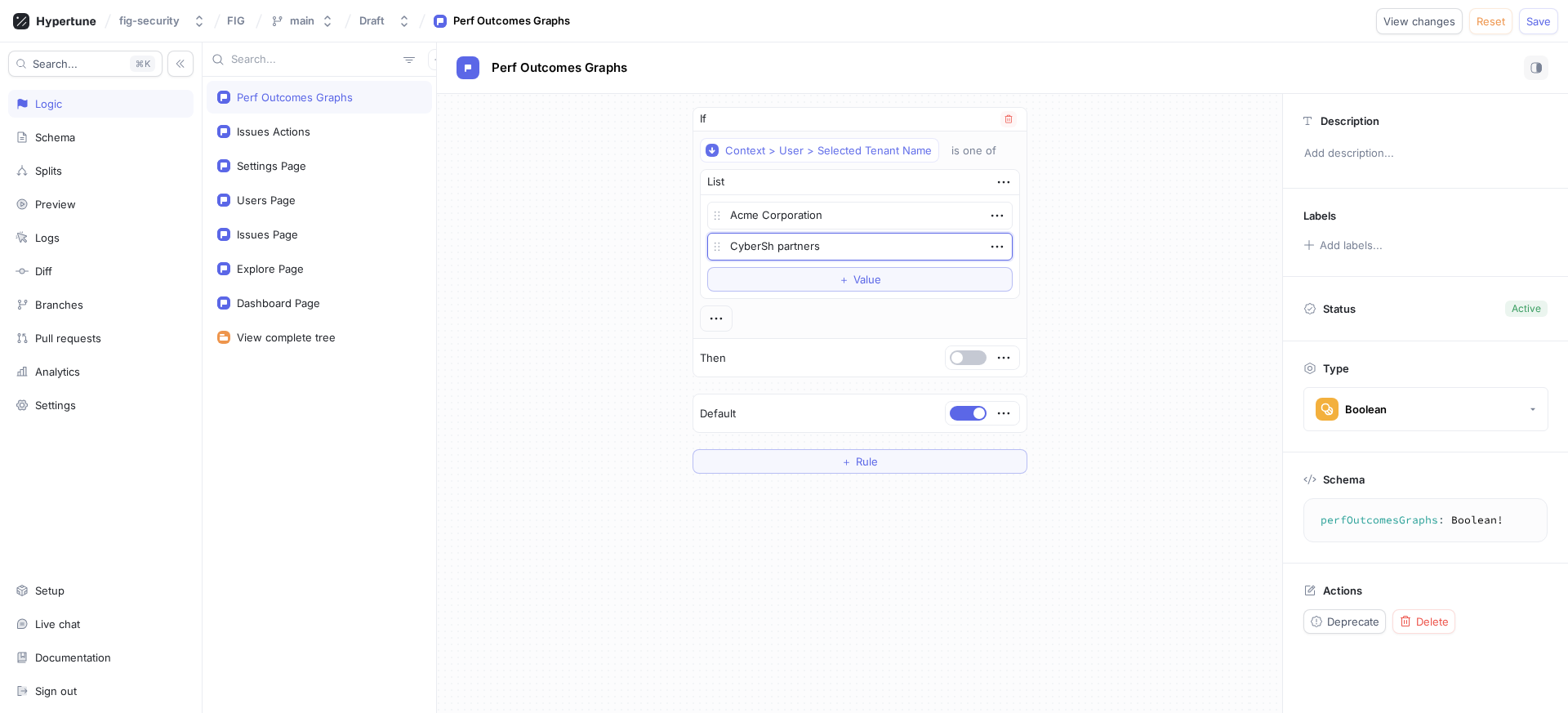
type textarea "x"
type textarea "CyberShi partners"
type textarea "x"
type textarea "CyberShie partners"
type textarea "x"
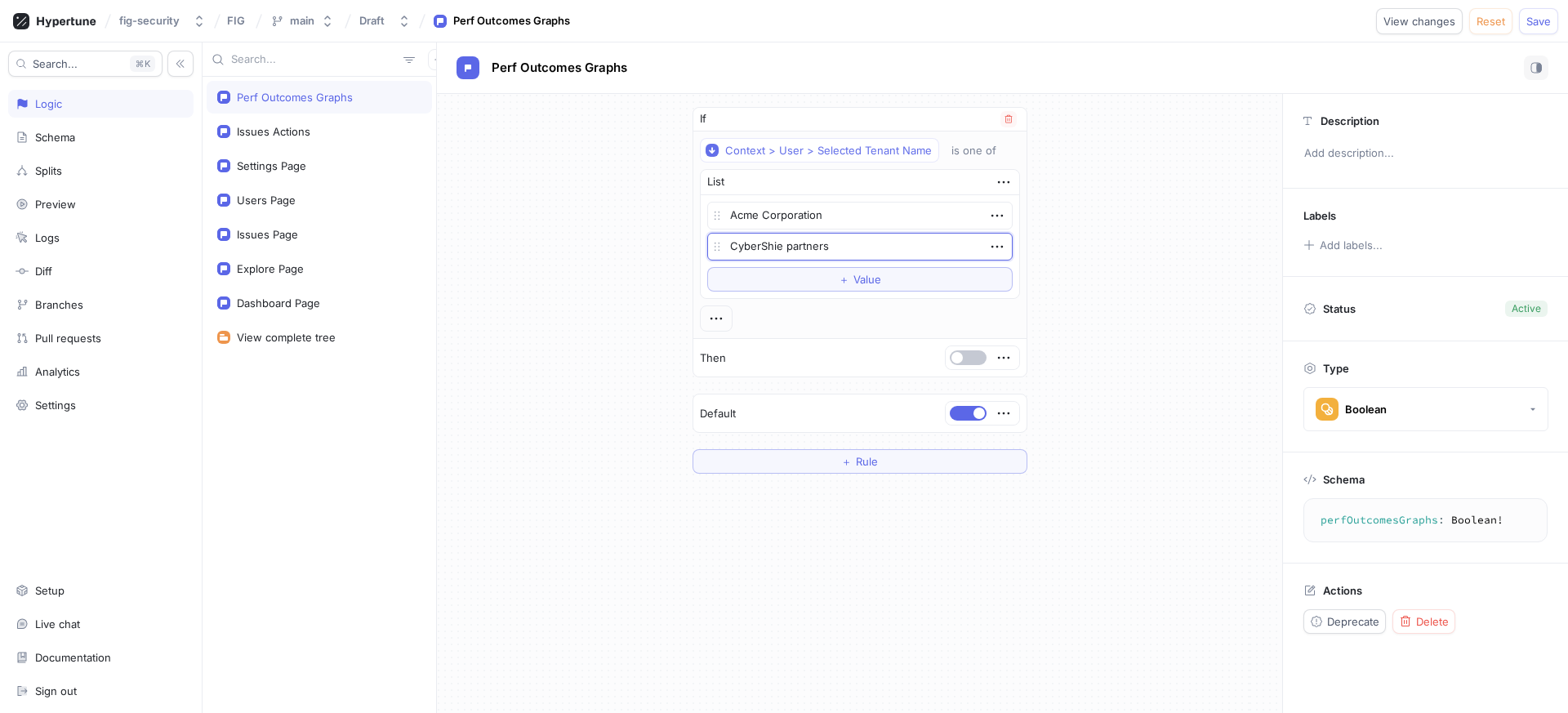
type textarea "CyberShiel partners"
type textarea "x"
type textarea "CyberShielr partners"
type textarea "x"
type textarea "CyberShiel partners"
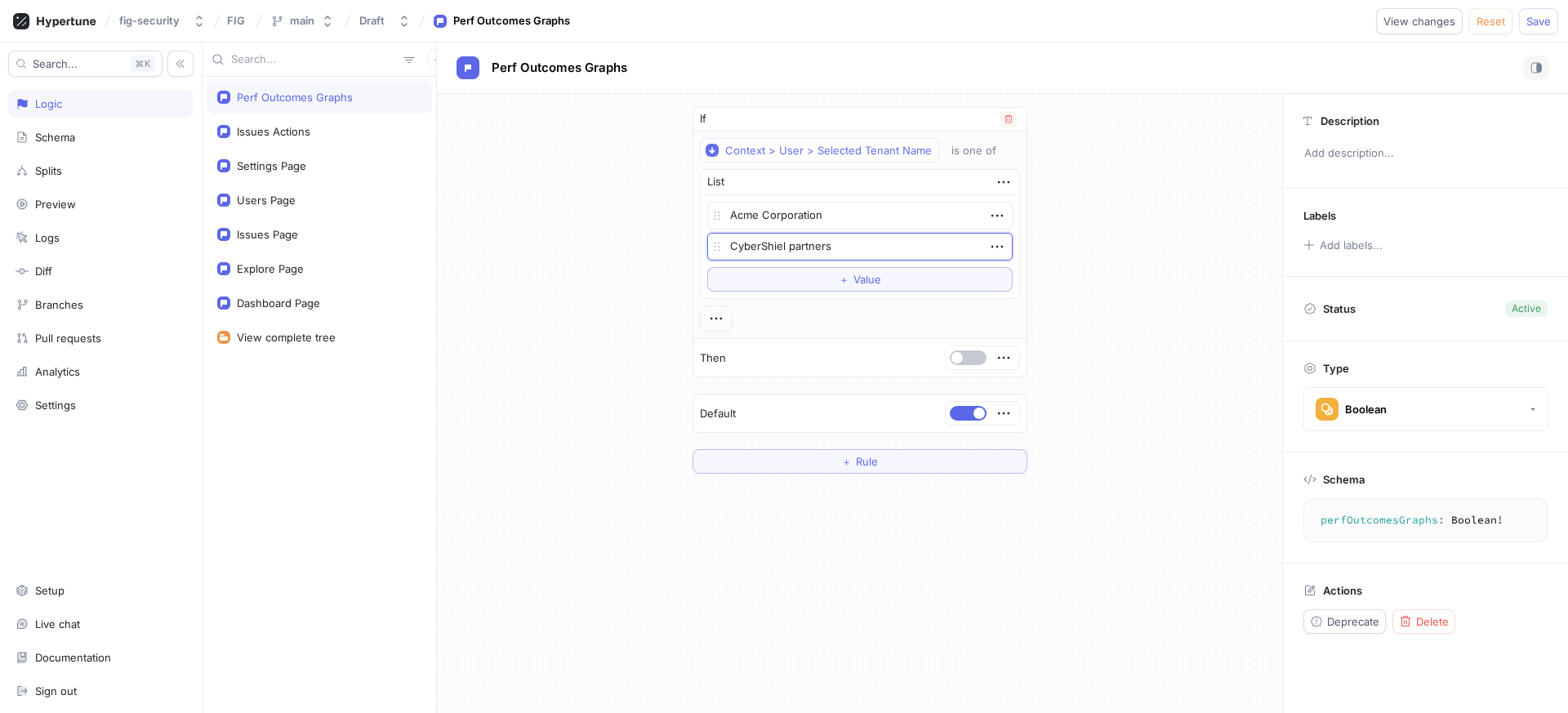
type textarea "x"
type textarea "CyberShield partners"
click at [826, 245] on textarea "CyberShield partners" at bounding box center [860, 246] width 305 height 28
type textarea "x"
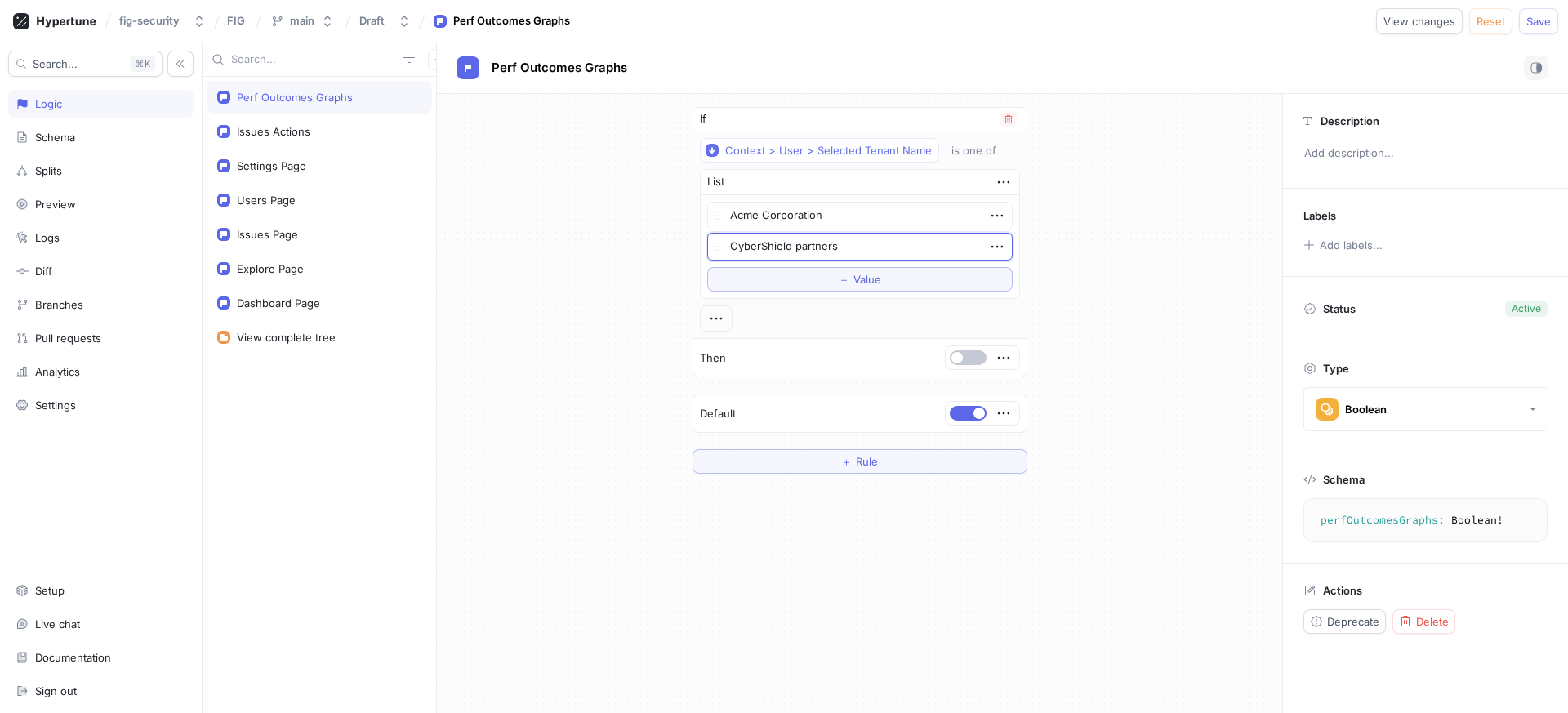
type textarea "CyberShield P"
type textarea "x"
type textarea "CyberShield Pa"
type textarea "x"
type textarea "CyberShield Par"
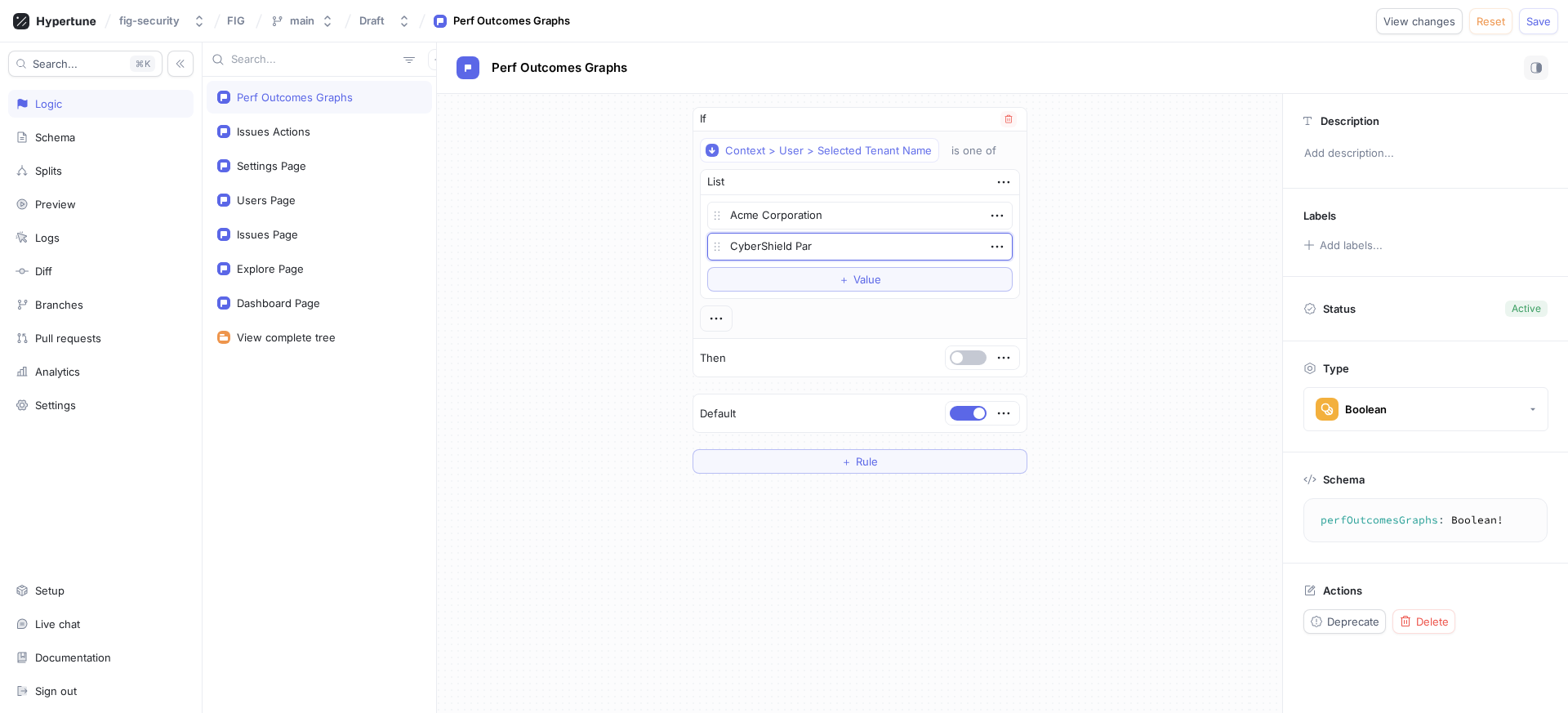
type textarea "x"
type textarea "CyberShield Part"
type textarea "x"
type textarea "CyberShield Partn"
type textarea "x"
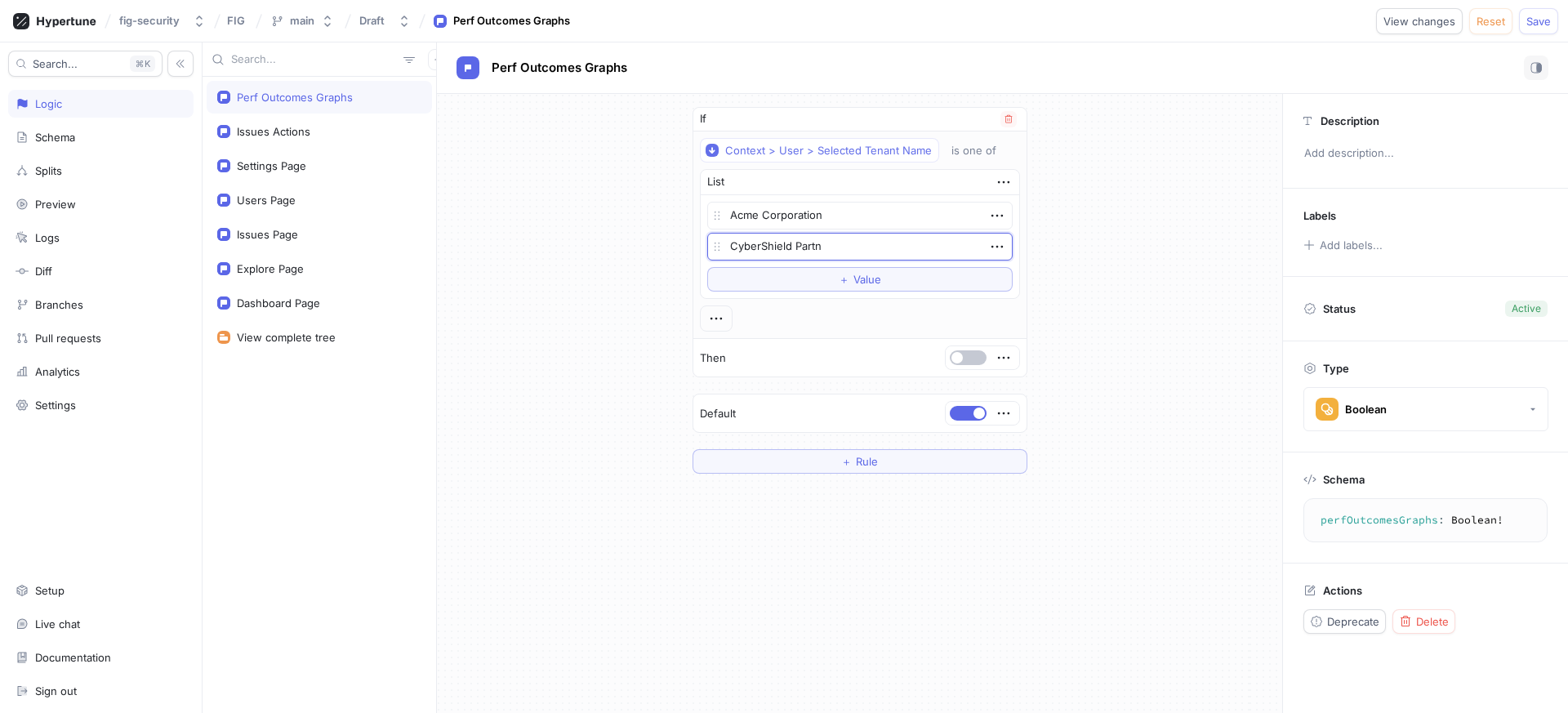
type textarea "CyberShield Partne"
type textarea "x"
type textarea "CyberShield Partner"
type textarea "x"
type textarea "CyberShield Partners"
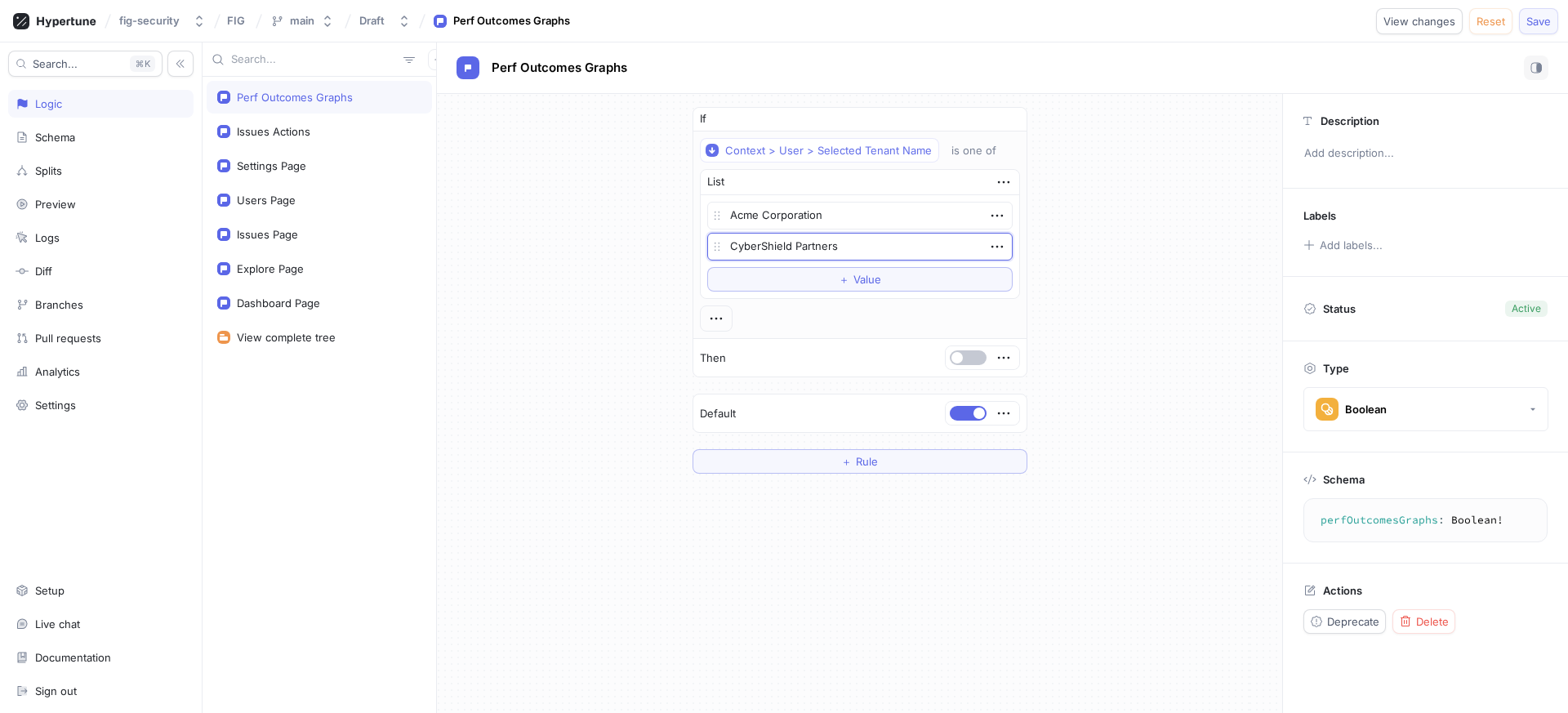
click at [1543, 13] on button "Save" at bounding box center [1537, 21] width 39 height 26
click at [970, 147] on div "is one of" at bounding box center [974, 151] width 45 height 14
click at [1084, 129] on div "If Context > User > Selected Tenant Name is one of List Acme Corporation CyberS…" at bounding box center [859, 290] width 845 height 393
click at [996, 240] on icon "button" at bounding box center [996, 246] width 18 height 18
click at [1014, 268] on p "Delete" at bounding box center [1025, 276] width 33 height 16
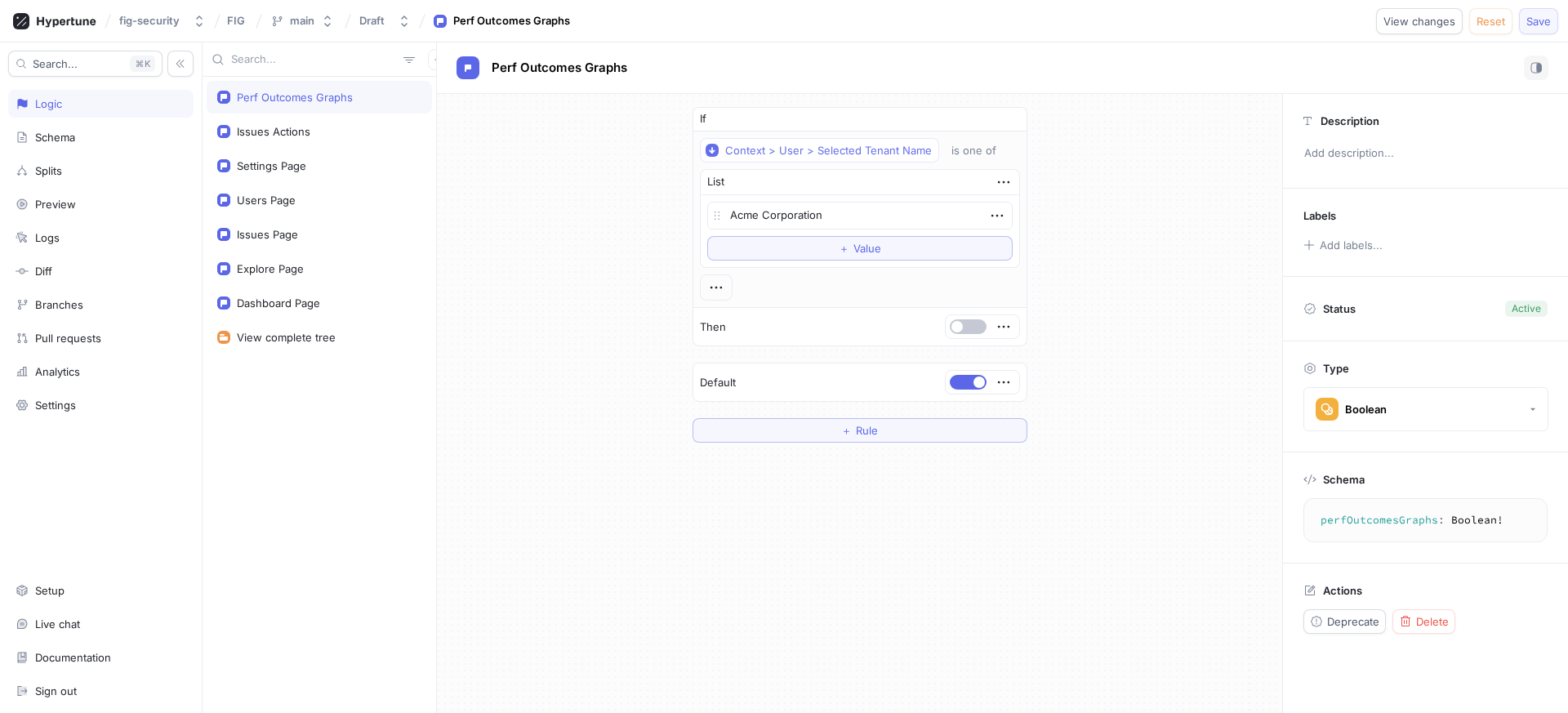
click at [1526, 16] on span "Save" at bounding box center [1538, 21] width 25 height 10
type textarea "x"
